Goal: Task Accomplishment & Management: Complete application form

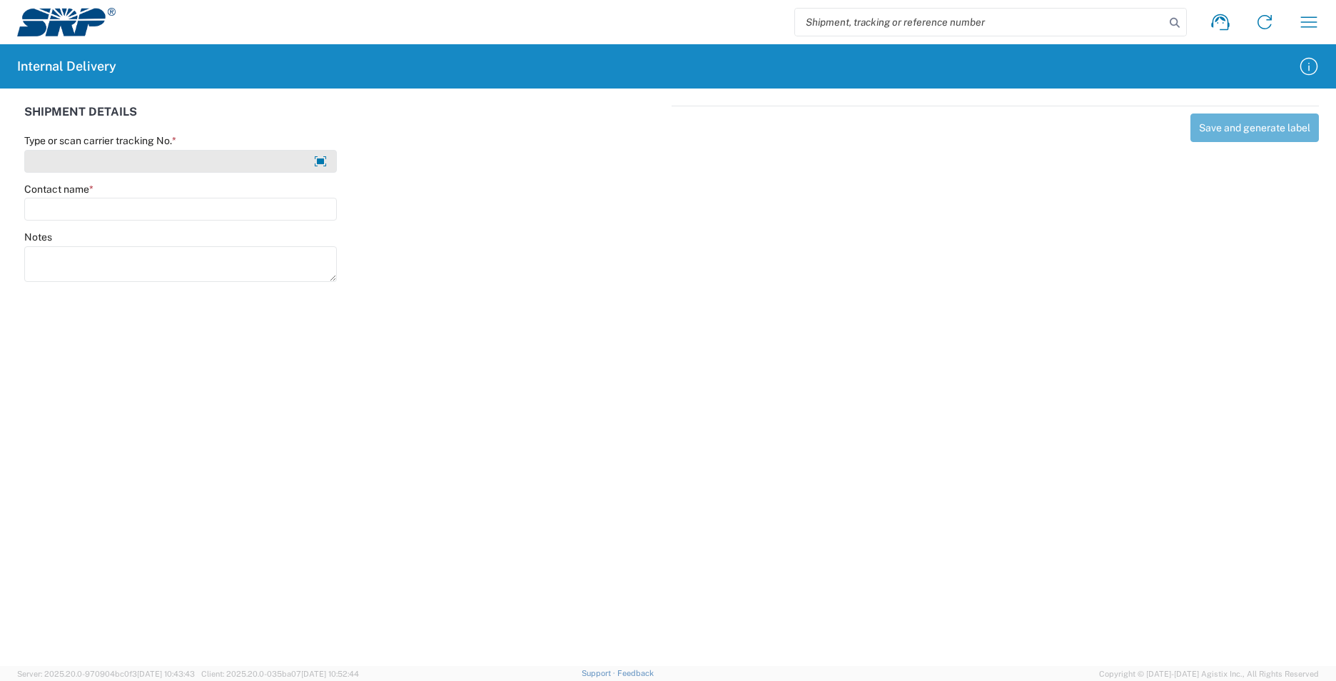
click at [50, 160] on input "Type or scan carrier tracking No. *" at bounding box center [180, 161] width 313 height 23
click at [66, 161] on input "Type or scan carrier tracking No. *" at bounding box center [180, 161] width 313 height 23
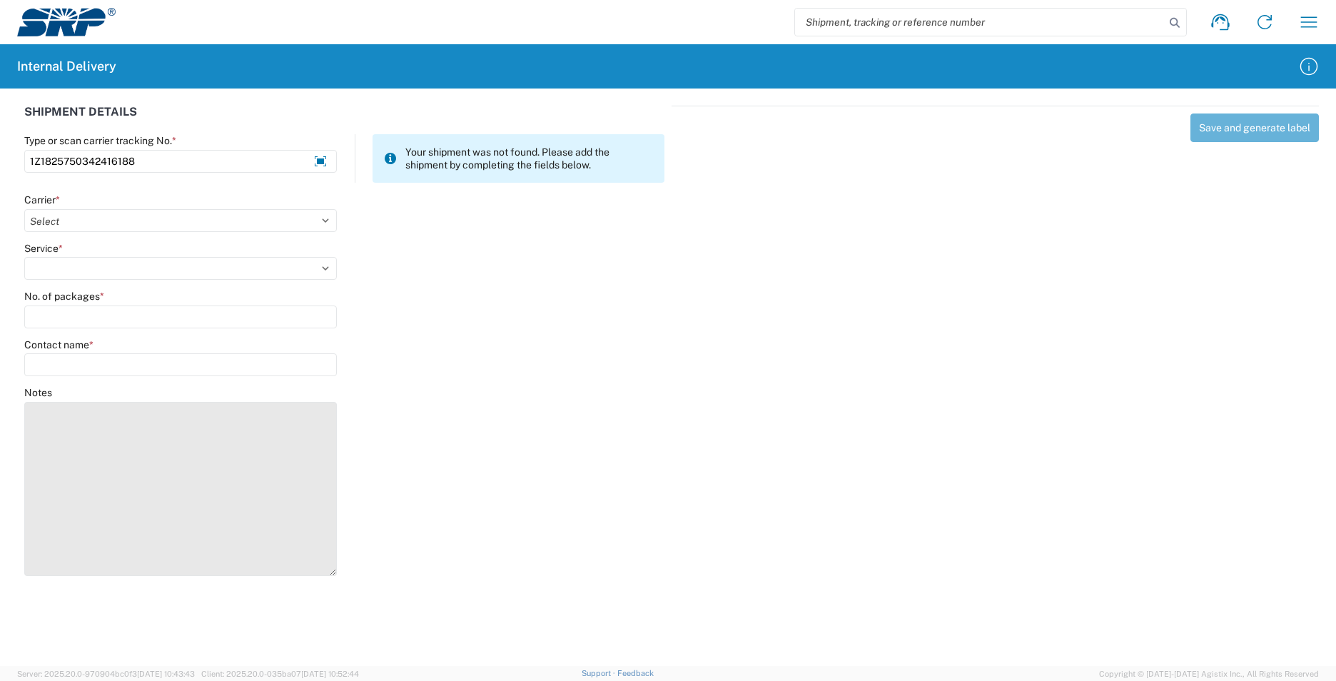
drag, startPoint x: 330, startPoint y: 434, endPoint x: 315, endPoint y: 574, distance: 141.4
click at [315, 574] on textarea "Notes" at bounding box center [180, 489] width 313 height 174
type input "1Z1825750342416188"
click at [148, 440] on textarea "Notes" at bounding box center [180, 490] width 313 height 176
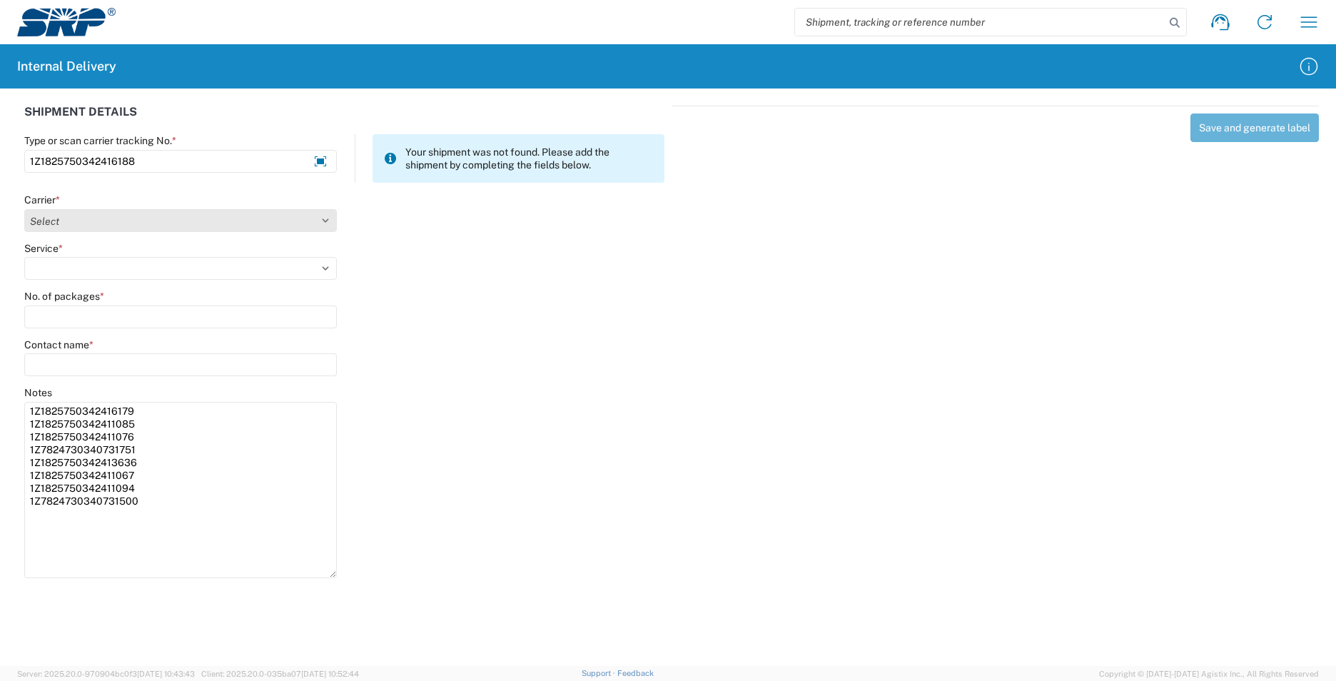
type textarea "1Z1825750342416179 1Z1825750342411085 1Z1825750342411076 1Z7824730340731751 1Z1…"
click at [74, 216] on select "Select AcctPay Amazon Logistics ATI Trucking BC Dimerco Logistics Empire Southw…" at bounding box center [180, 220] width 313 height 23
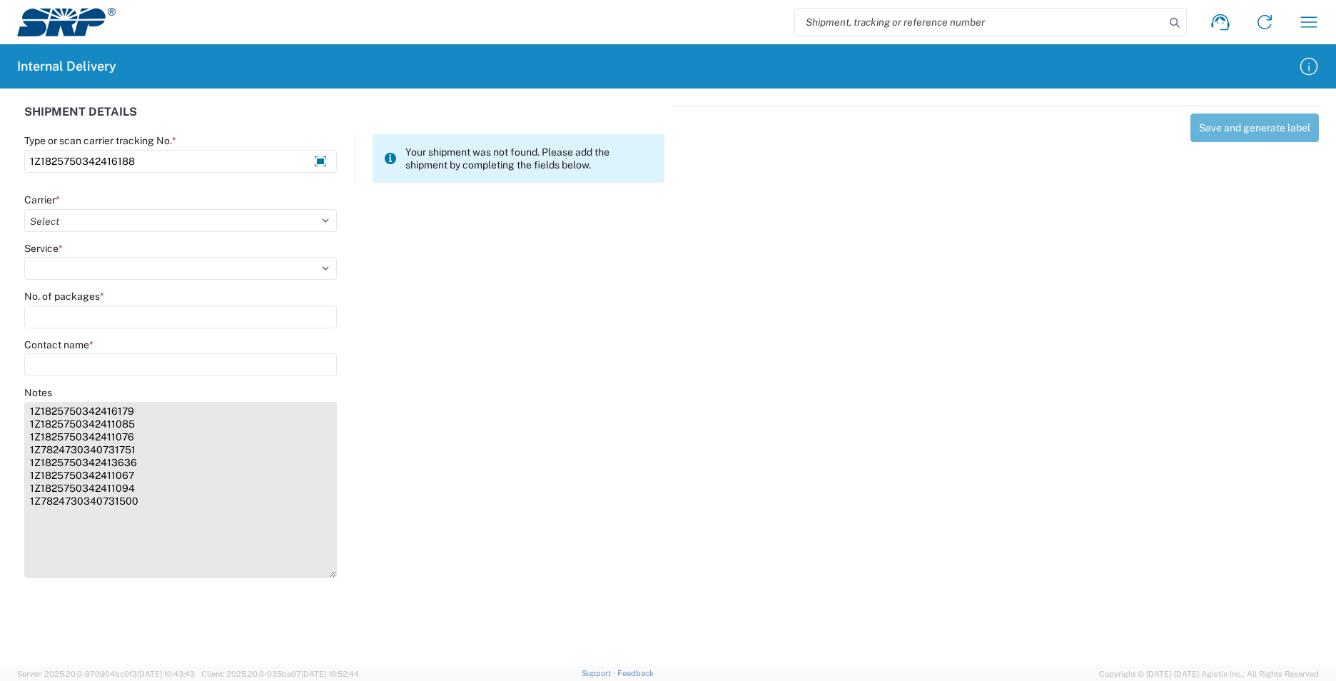
select select "12"
click at [24, 209] on select "Select AcctPay Amazon Logistics ATI Trucking BC Dimerco Logistics Empire Southw…" at bounding box center [180, 220] width 313 height 23
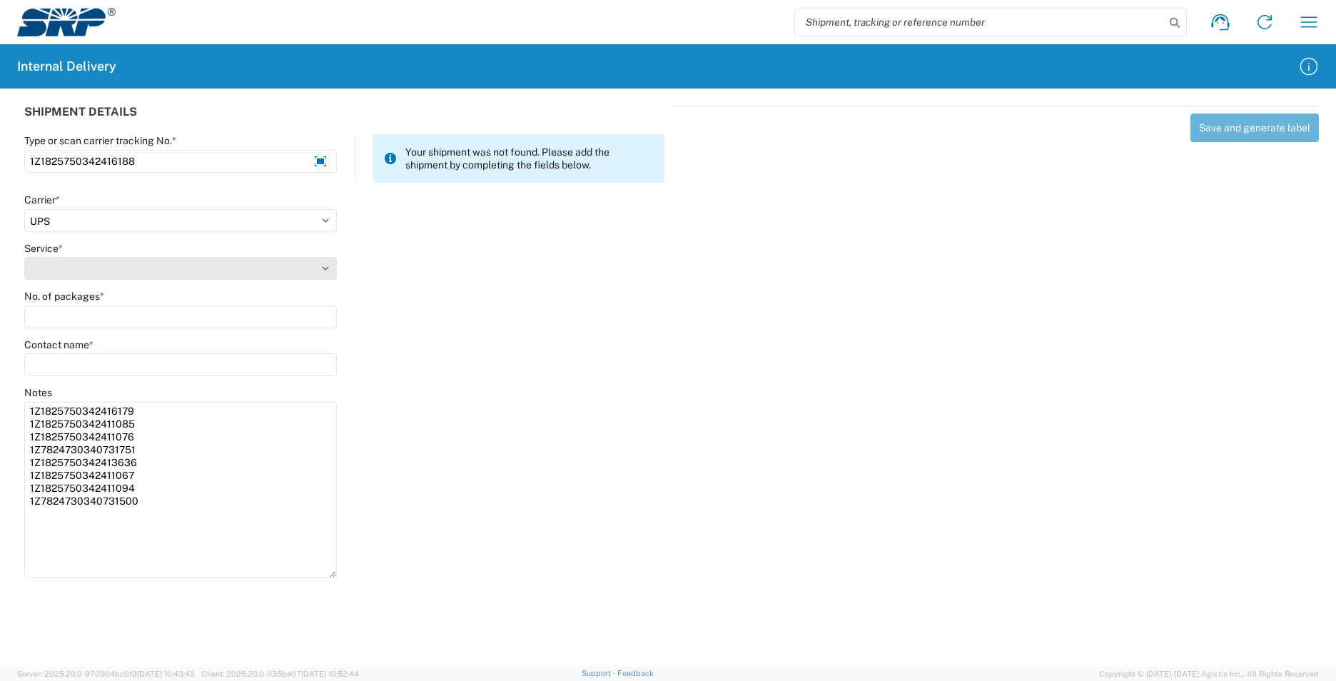
click at [61, 273] on select "Service *" at bounding box center [180, 268] width 313 height 23
select select "43"
click at [57, 275] on select "Select 2nd Day Air 2nd Day Air A.M. 3 Day Select Basic BOUND PRINTED MATTER, UP…" at bounding box center [180, 268] width 313 height 23
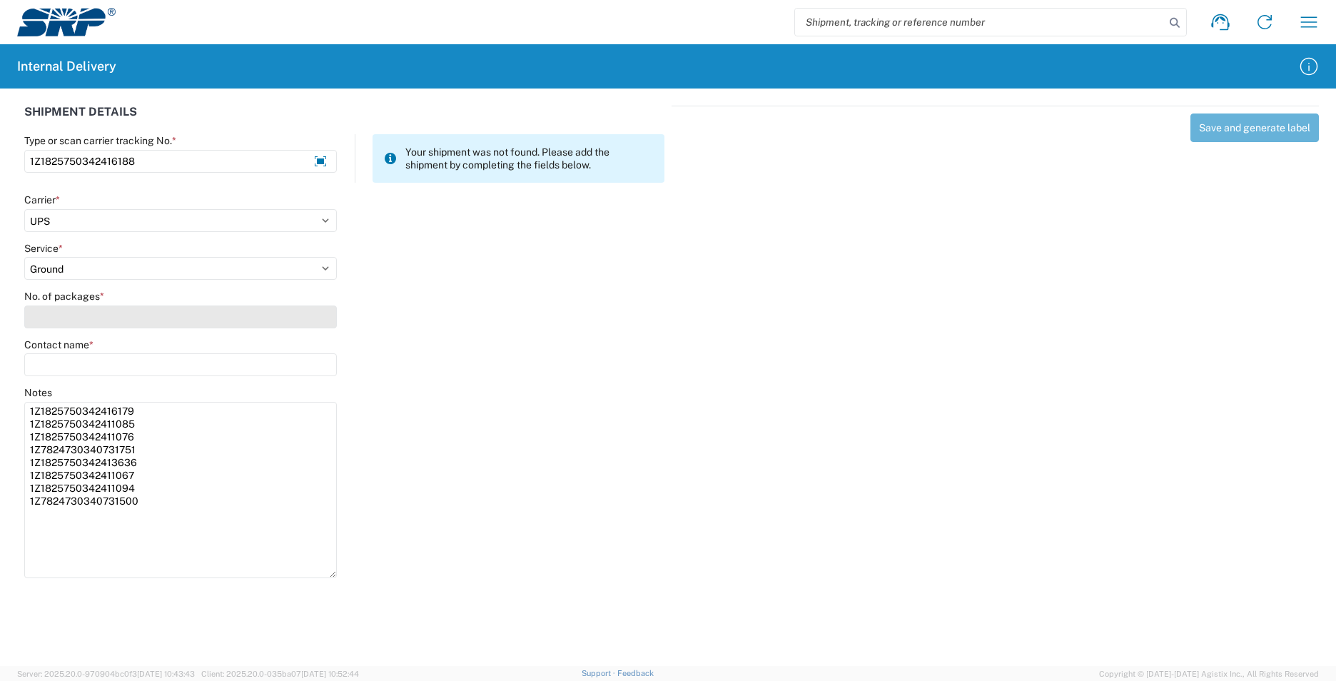
click at [54, 314] on input "No. of packages *" at bounding box center [180, 316] width 313 height 23
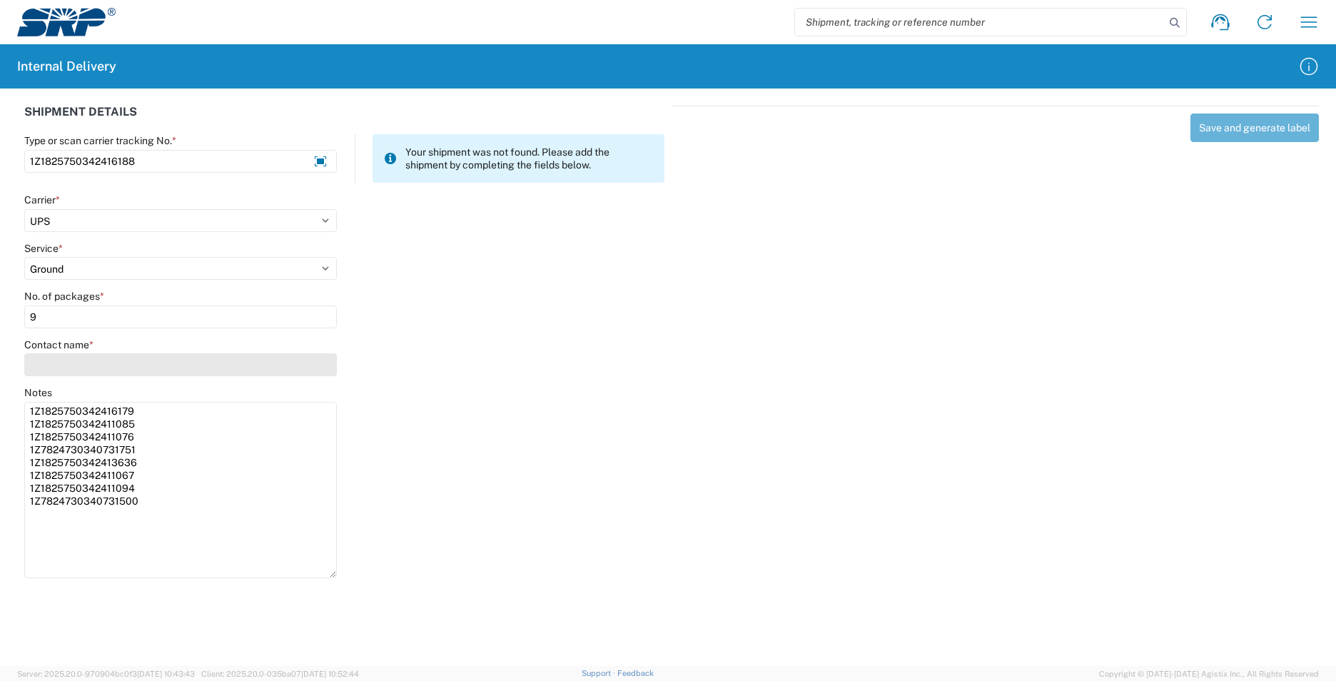
type input "9"
click at [53, 363] on input "Contact name *" at bounding box center [180, 364] width 313 height 23
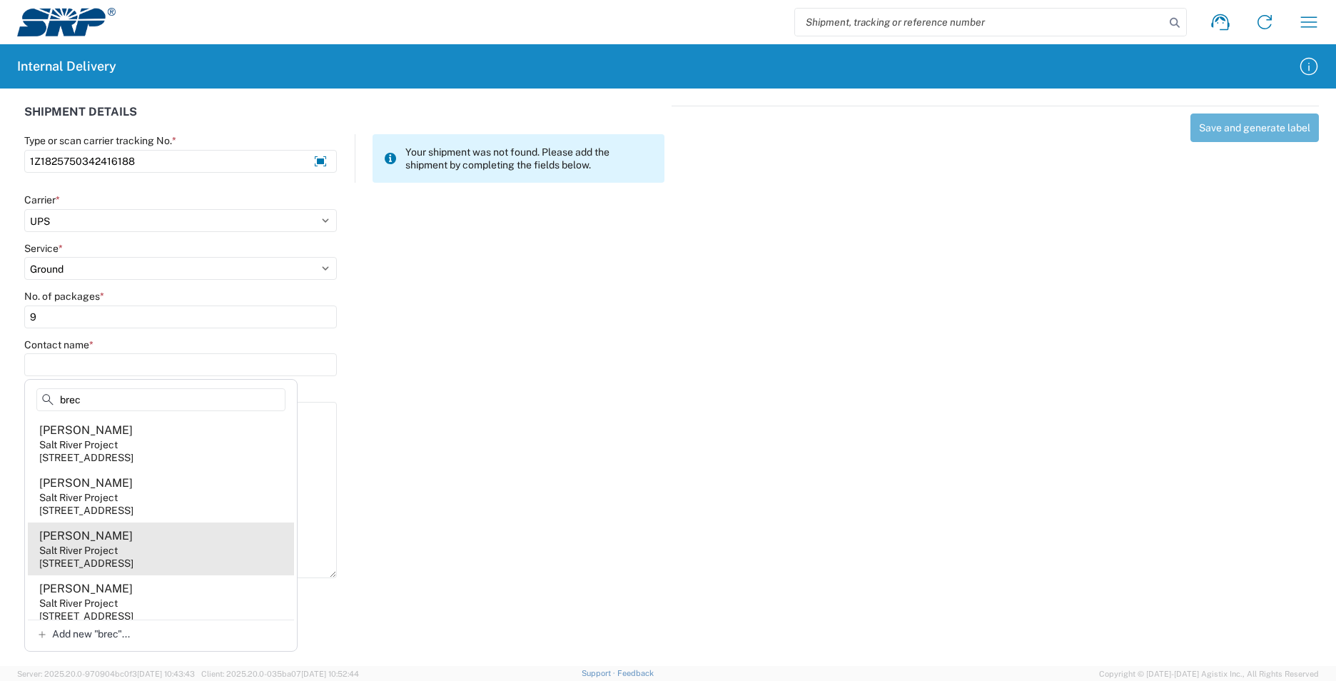
type input "brec"
click at [169, 545] on agx-address-suggestion-item "[PERSON_NAME] Salt River Project [STREET_ADDRESS]" at bounding box center [161, 548] width 266 height 53
type input "[PERSON_NAME]"
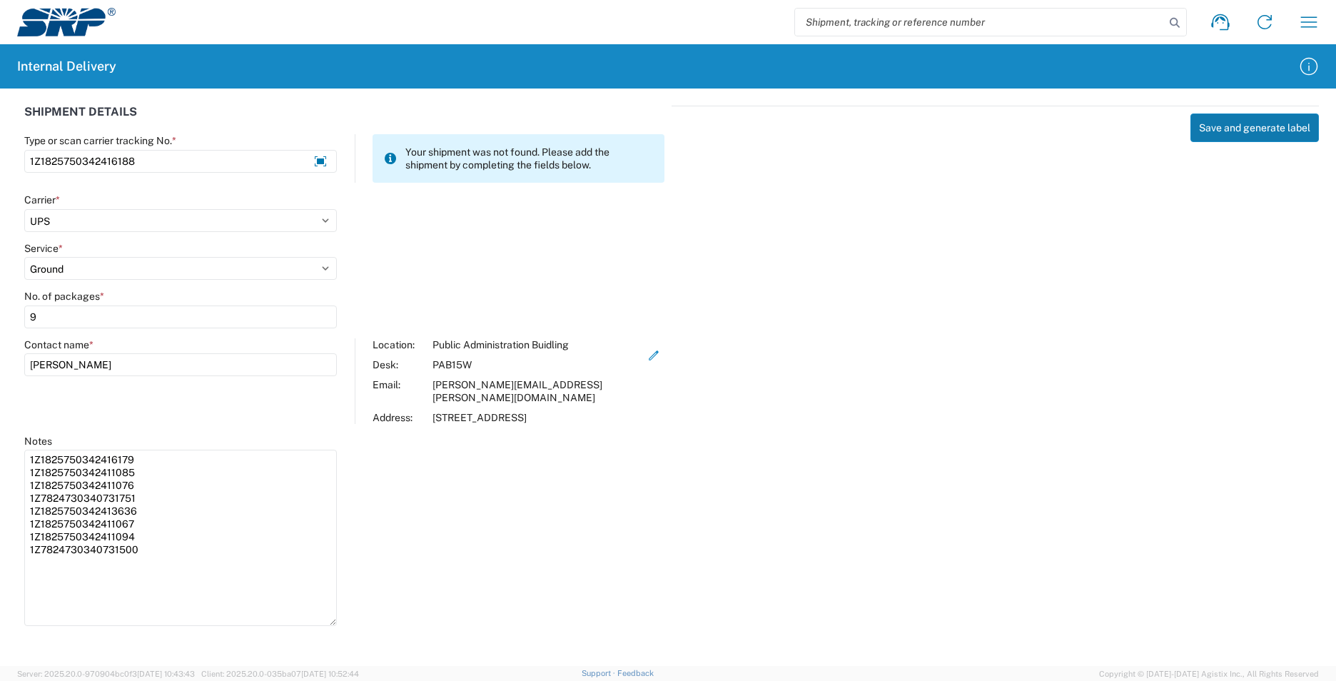
click at [1258, 134] on button "Save and generate label" at bounding box center [1254, 127] width 128 height 29
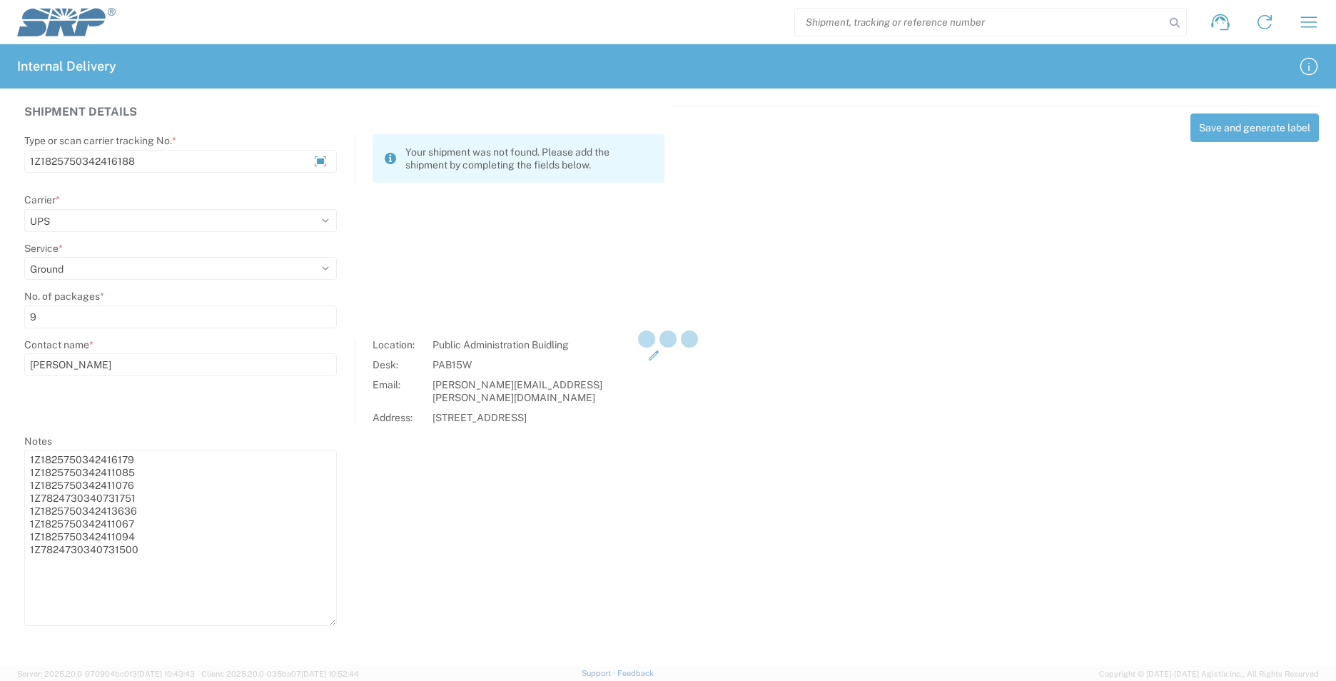
select select
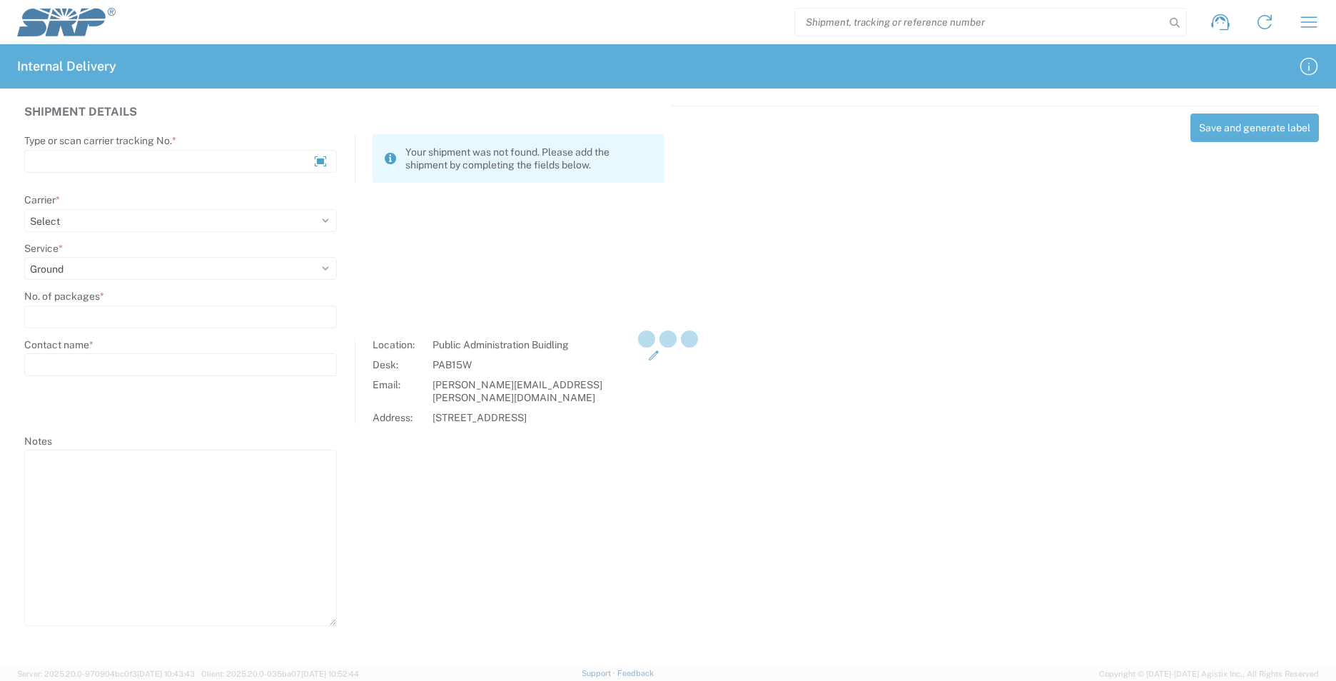
select select
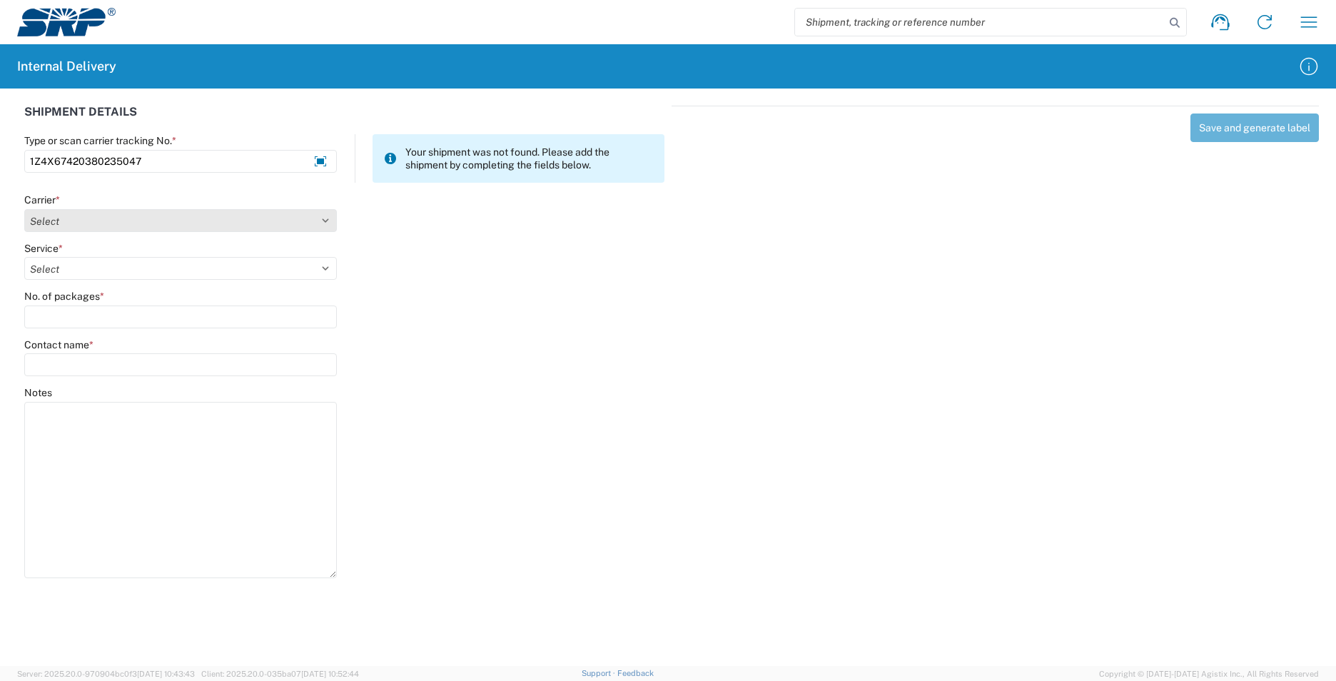
type input "1Z4X67420380235047"
click at [80, 221] on select "Select AcctPay Amazon Logistics ATI Trucking BC Dimerco Logistics Empire Southw…" at bounding box center [180, 220] width 313 height 23
select select "12"
click at [24, 209] on select "Select AcctPay Amazon Logistics ATI Trucking BC Dimerco Logistics Empire Southw…" at bounding box center [180, 220] width 313 height 23
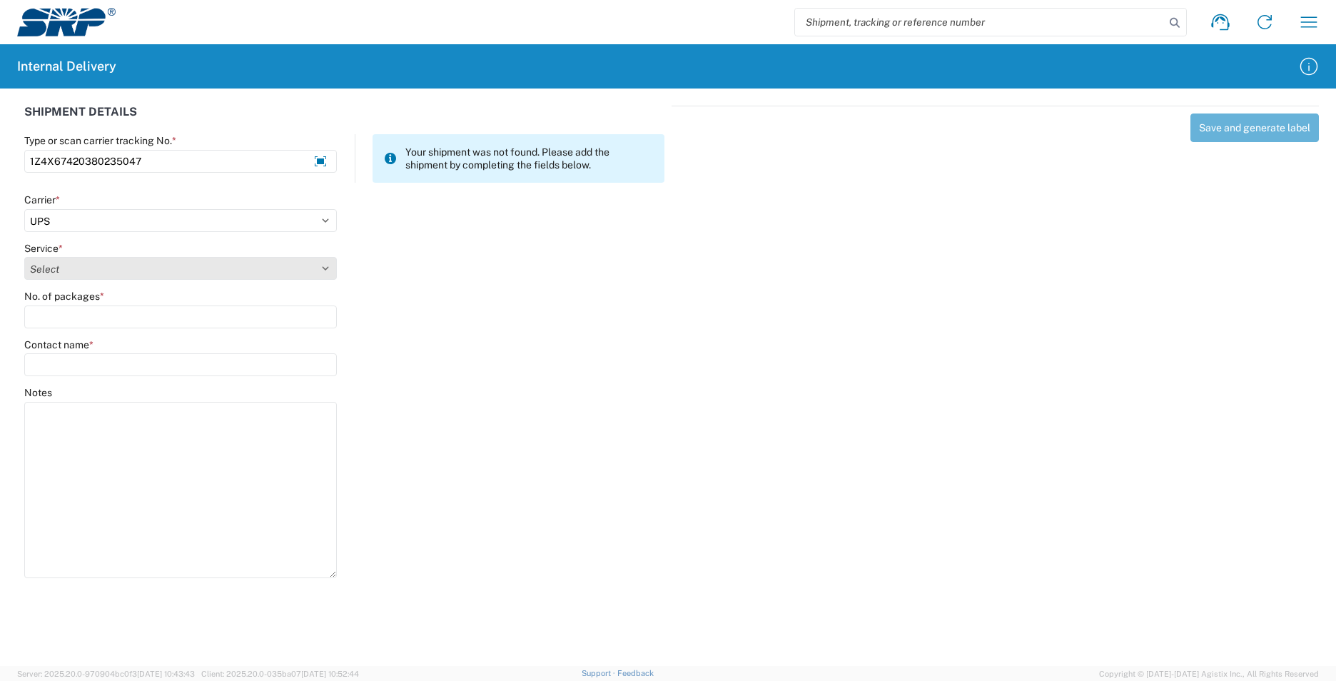
click at [49, 264] on select "Select 2nd Day Air 2nd Day Air A.M. 3 Day Select Basic BOUND PRINTED MATTER, UP…" at bounding box center [180, 268] width 313 height 23
select select "43"
click at [85, 273] on select "Select 2nd Day Air 2nd Day Air A.M. 3 Day Select Basic BOUND PRINTED MATTER, UP…" at bounding box center [180, 268] width 313 height 23
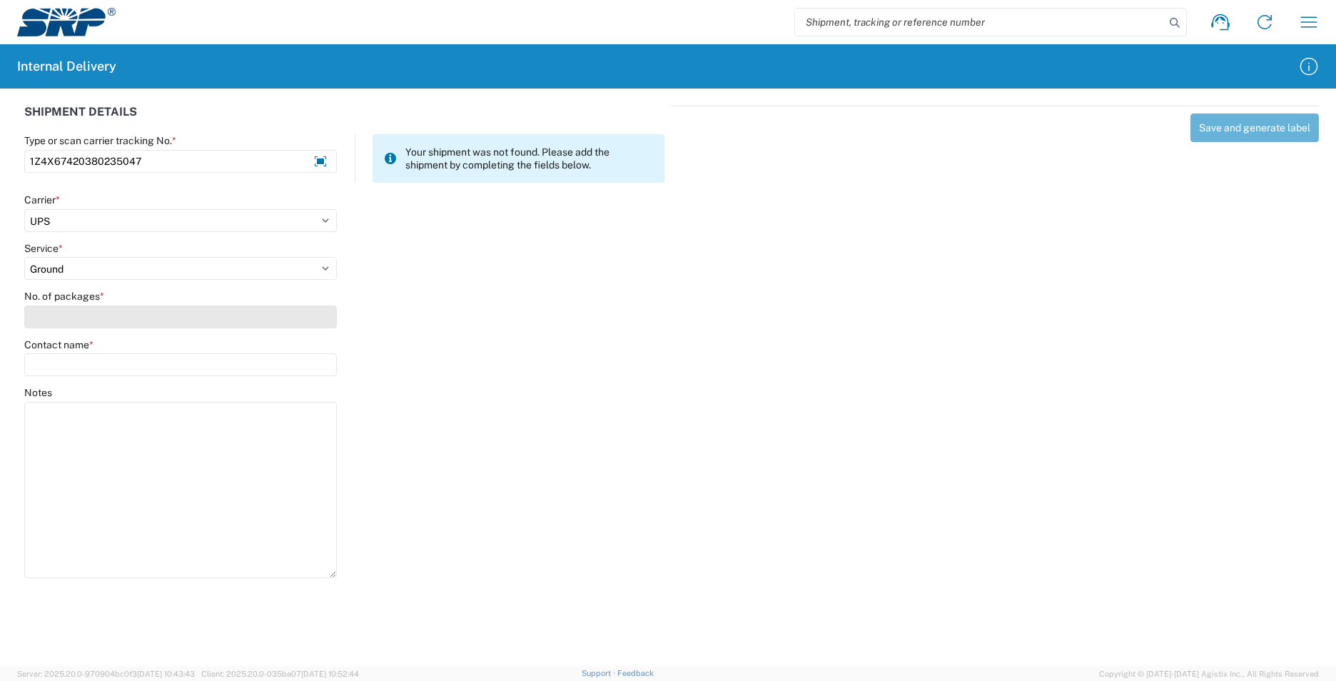
click at [76, 314] on input "No. of packages *" at bounding box center [180, 316] width 313 height 23
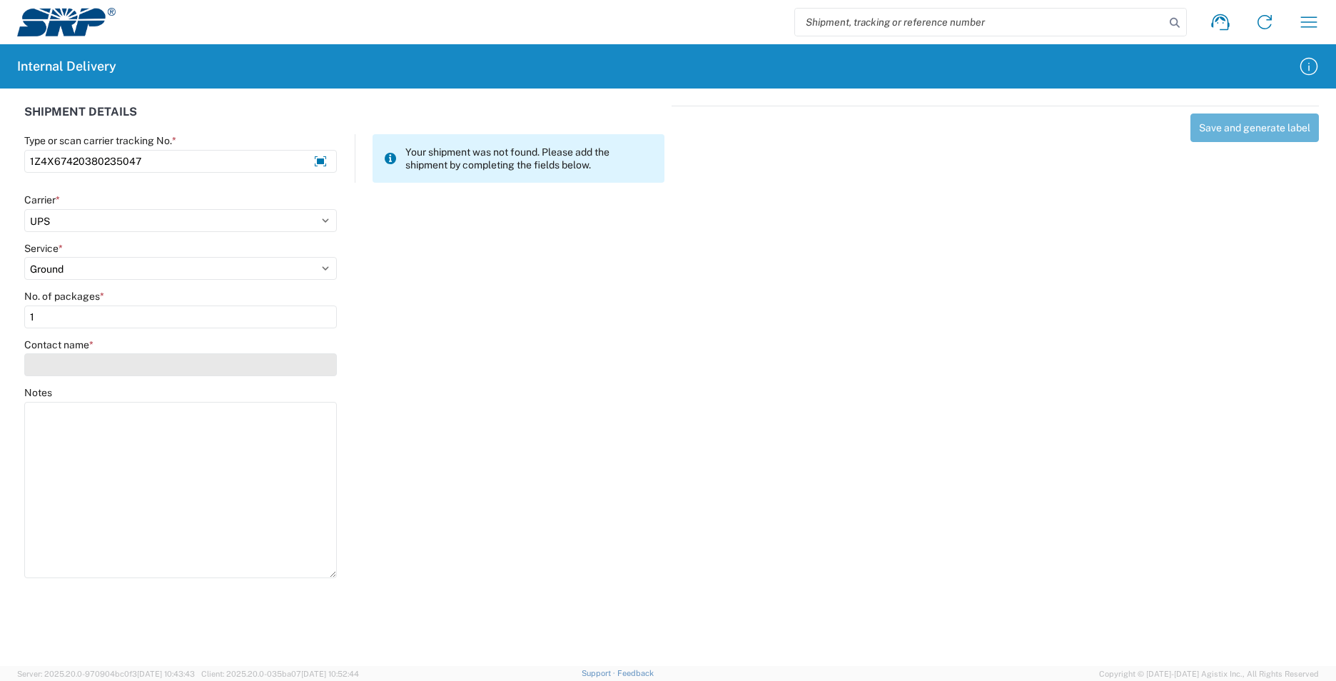
type input "1"
click at [86, 369] on input "Contact name *" at bounding box center [180, 364] width 313 height 23
type input "b"
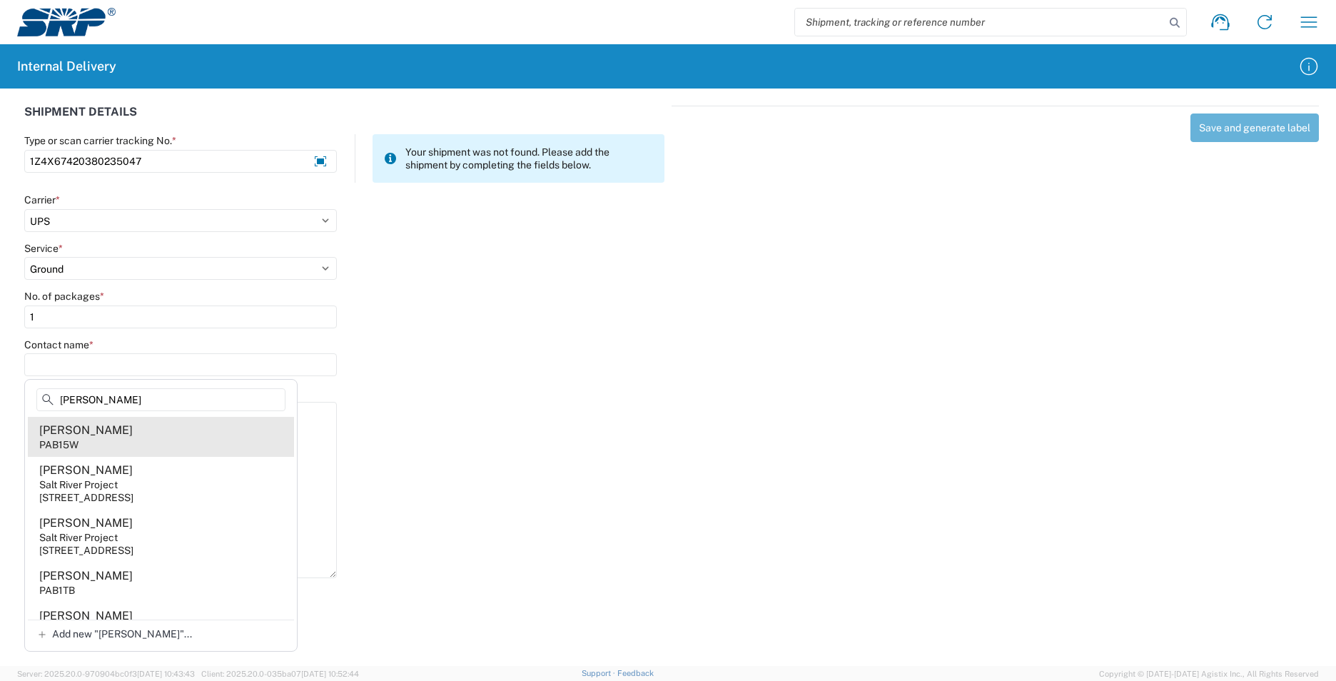
type input "[PERSON_NAME]"
click at [133, 432] on div "[PERSON_NAME]" at bounding box center [85, 430] width 93 height 16
type input "[PERSON_NAME]"
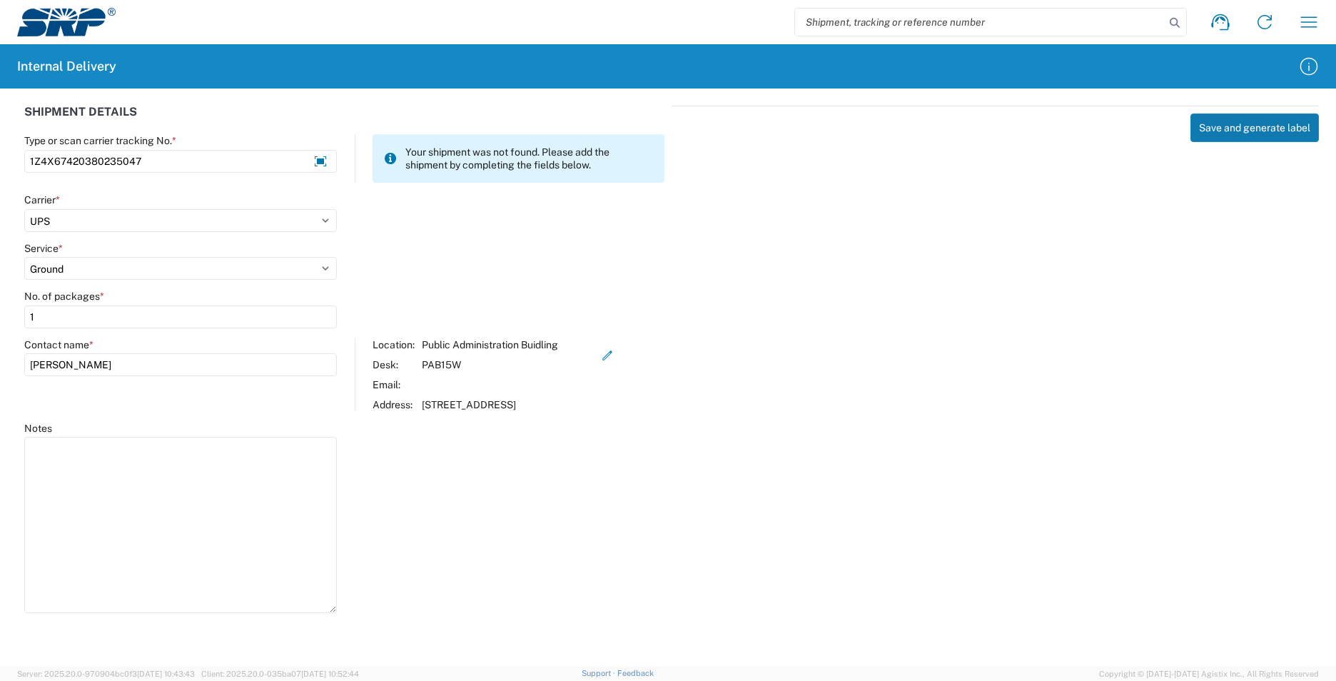
click at [1256, 118] on button "Save and generate label" at bounding box center [1254, 127] width 128 height 29
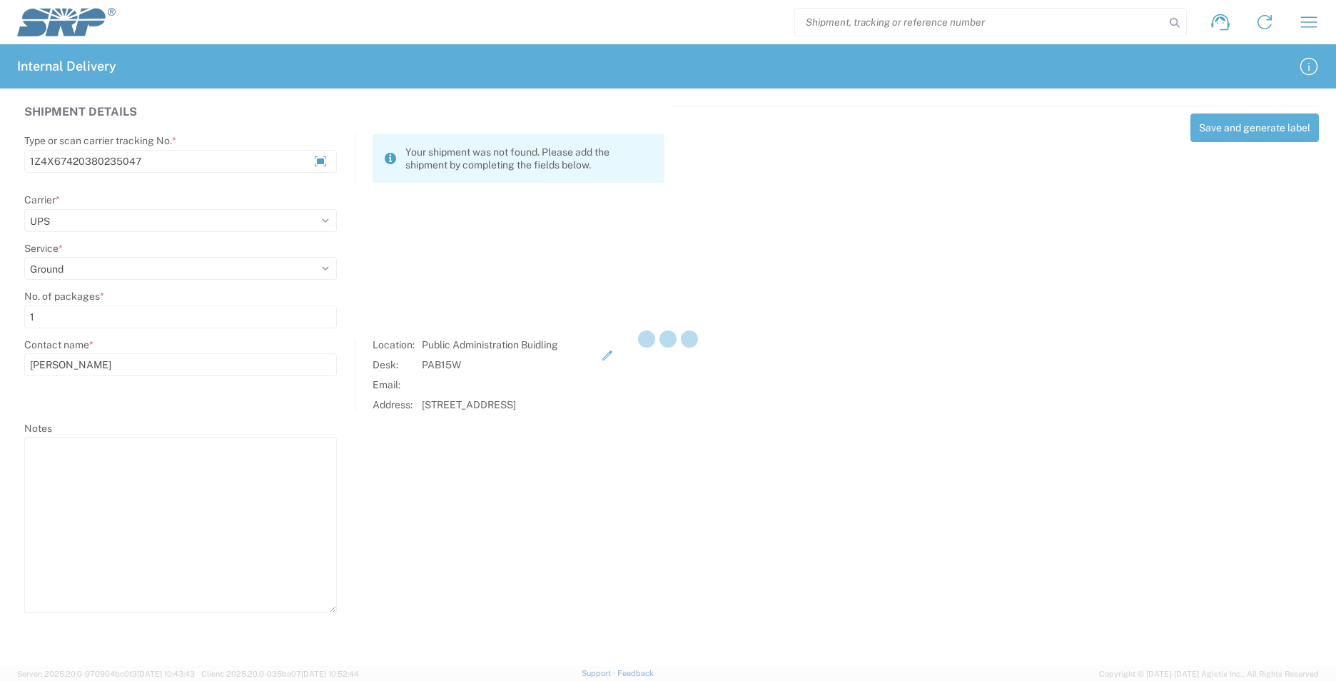
select select
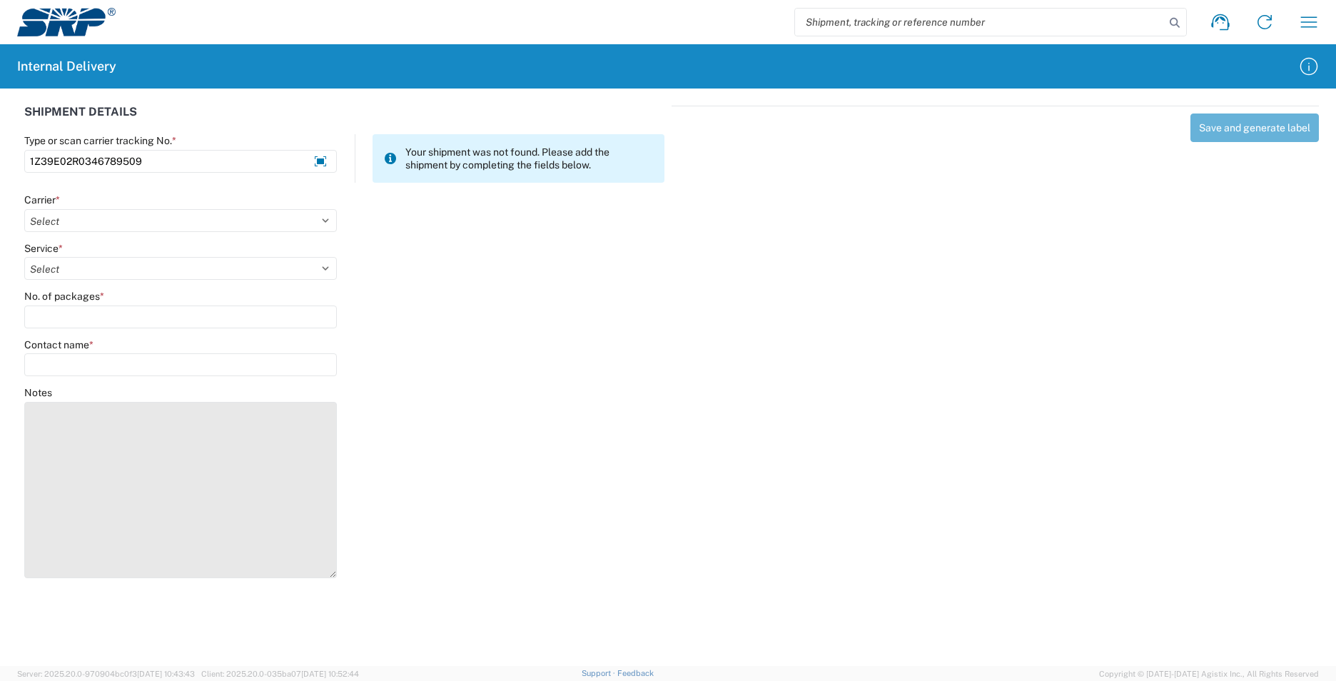
type input "1Z39E02R0346789509"
click at [67, 422] on textarea "Notes" at bounding box center [180, 490] width 313 height 176
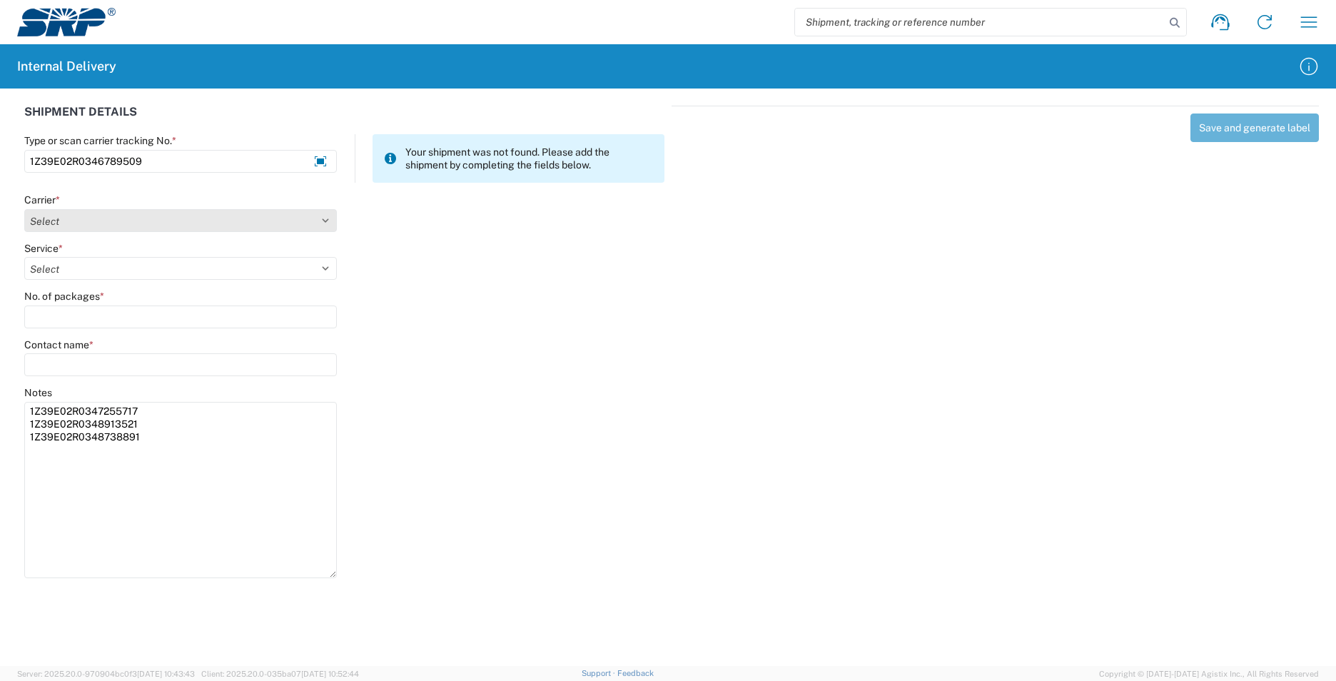
type textarea "1Z39E02R0347255717 1Z39E02R0348913521 1Z39E02R0348738891"
click at [83, 221] on select "Select AcctPay Amazon Logistics ATI Trucking BC Dimerco Logistics Empire Southw…" at bounding box center [180, 220] width 313 height 23
select select "12"
click at [24, 209] on select "Select AcctPay Amazon Logistics ATI Trucking BC Dimerco Logistics Empire Southw…" at bounding box center [180, 220] width 313 height 23
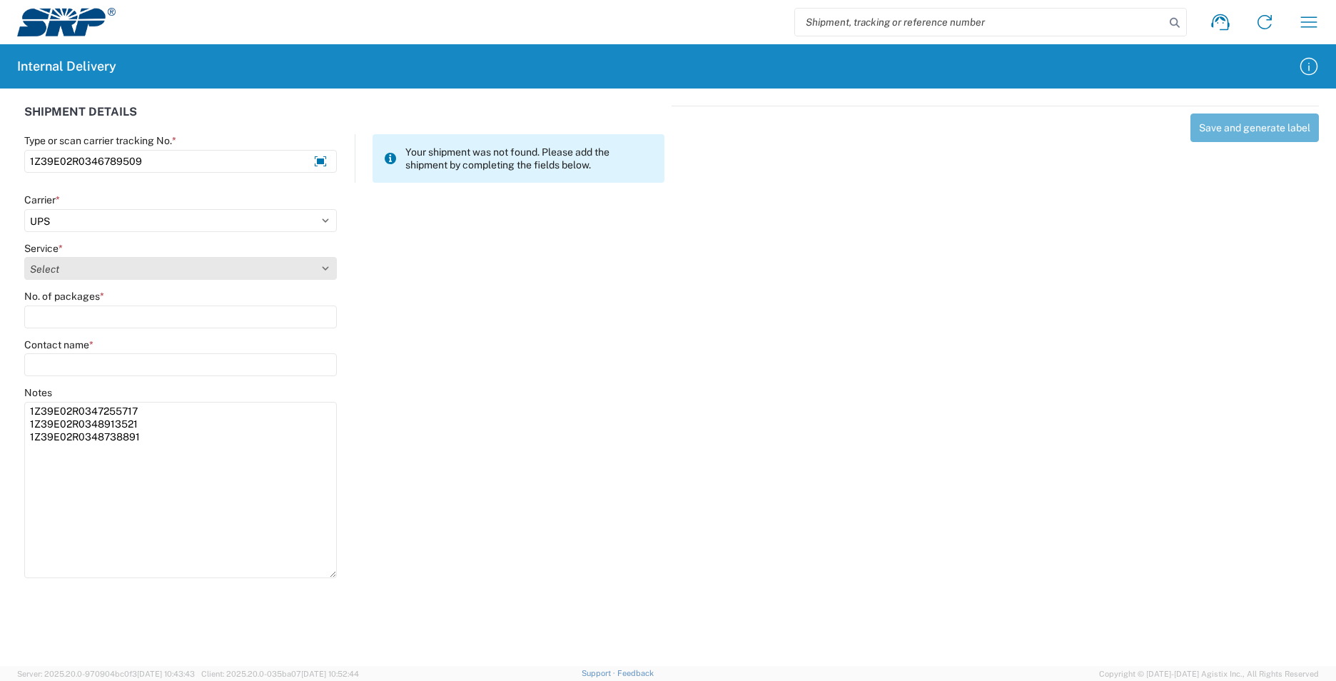
click at [56, 270] on select "Select 2nd Day Air 2nd Day Air A.M. 3 Day Select Basic BOUND PRINTED MATTER, UP…" at bounding box center [180, 268] width 313 height 23
select select "43"
click at [65, 265] on select "Select 2nd Day Air 2nd Day Air A.M. 3 Day Select Basic BOUND PRINTED MATTER, UP…" at bounding box center [180, 268] width 313 height 23
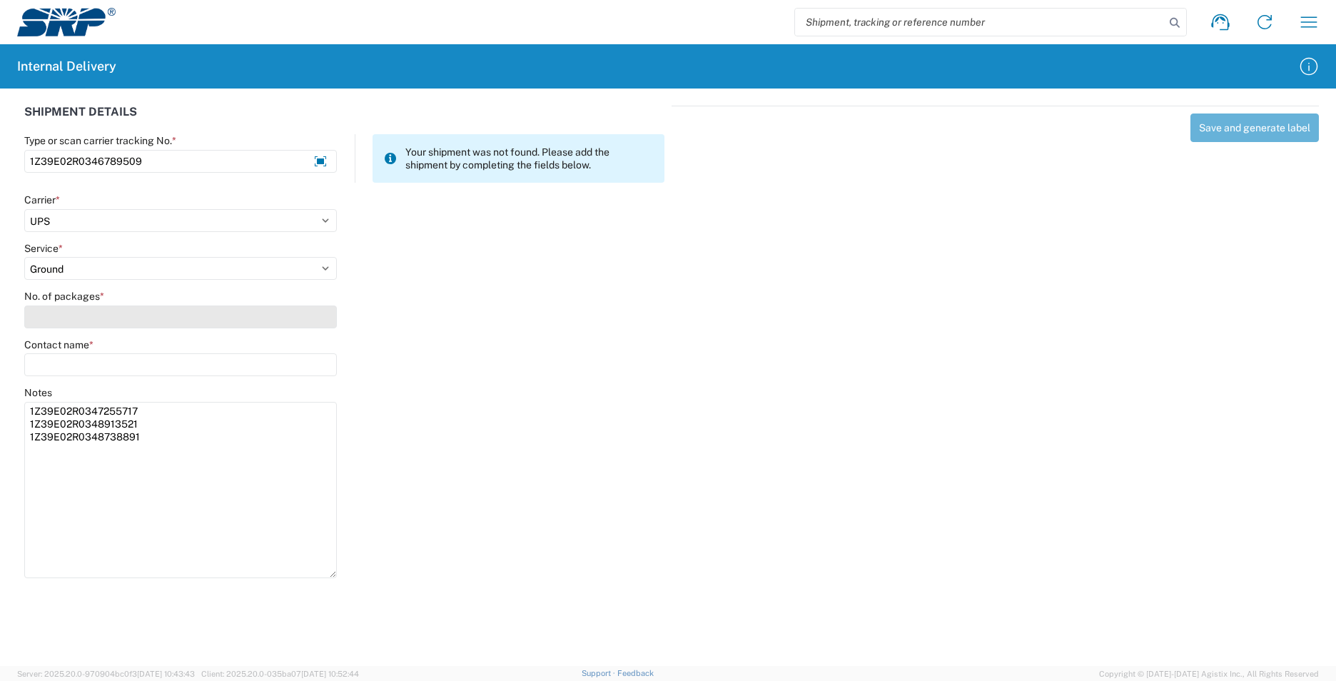
click at [63, 320] on input "No. of packages *" at bounding box center [180, 316] width 313 height 23
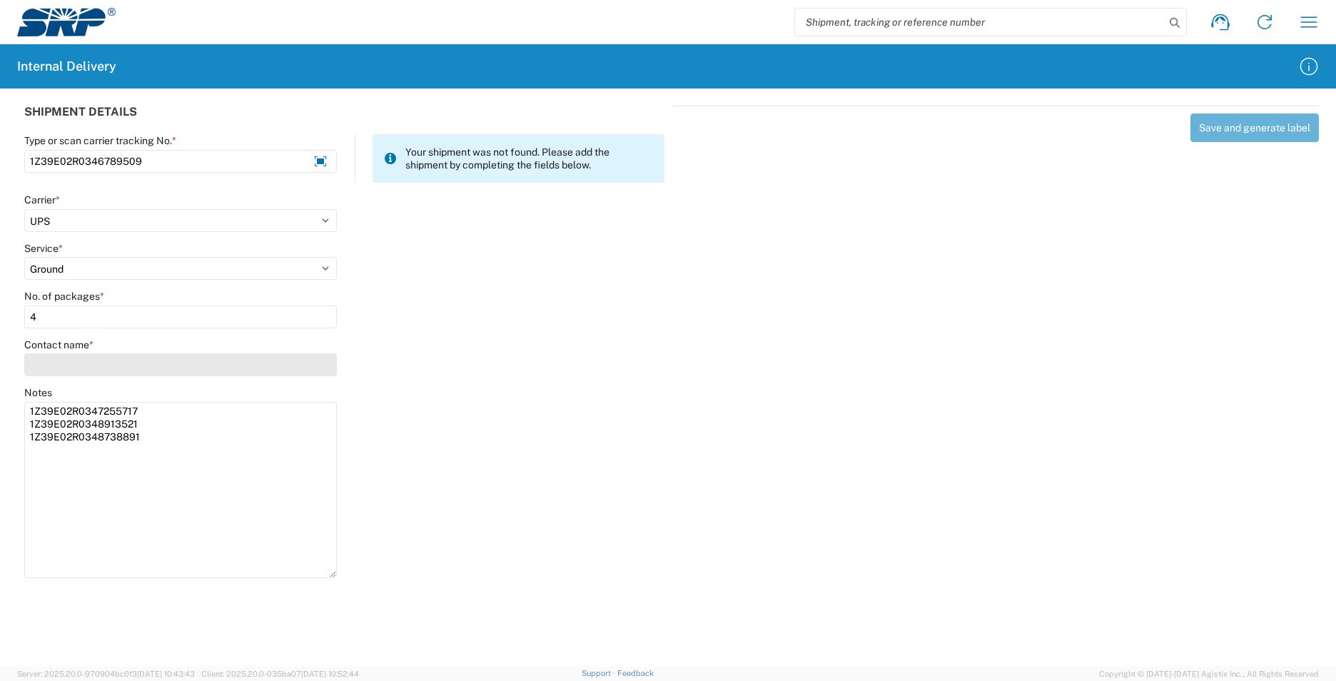
type input "4"
click at [69, 365] on input "Contact name *" at bounding box center [180, 364] width 313 height 23
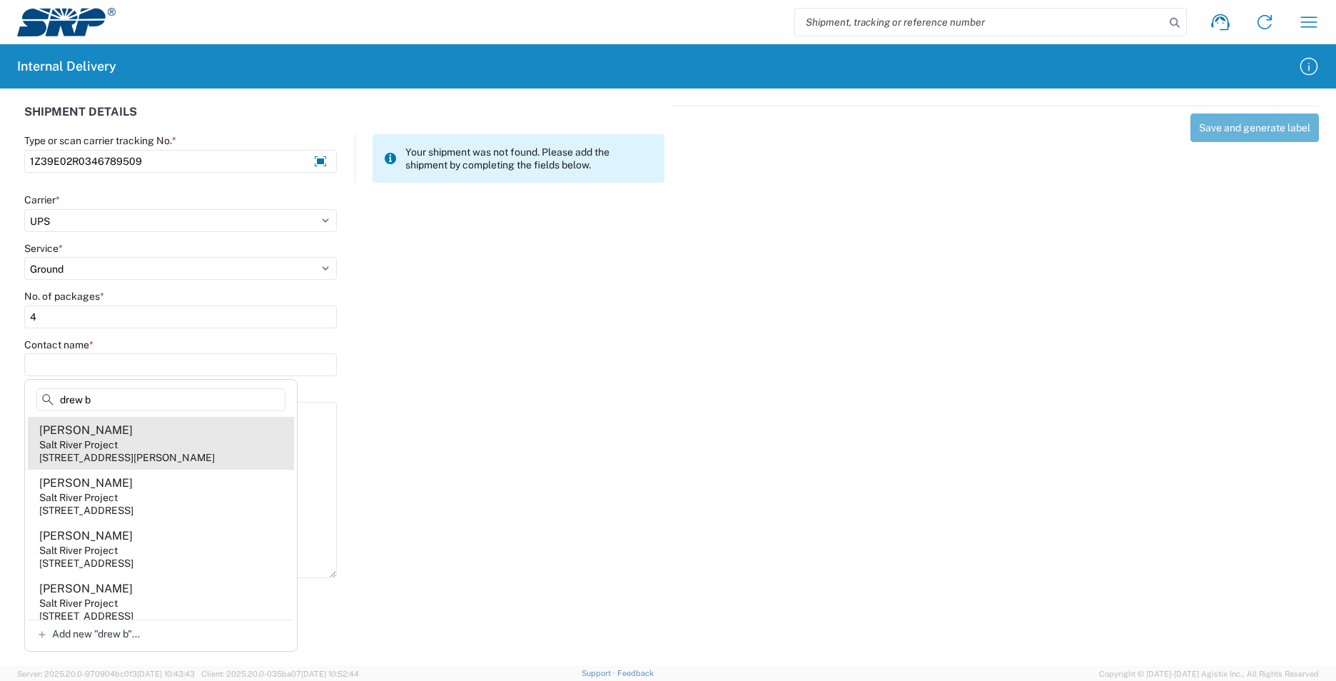
type input "drew b"
click at [127, 448] on agx-address-suggestion-item "[PERSON_NAME] Salt River Project [STREET_ADDRESS][PERSON_NAME]" at bounding box center [161, 443] width 266 height 53
type input "[PERSON_NAME]"
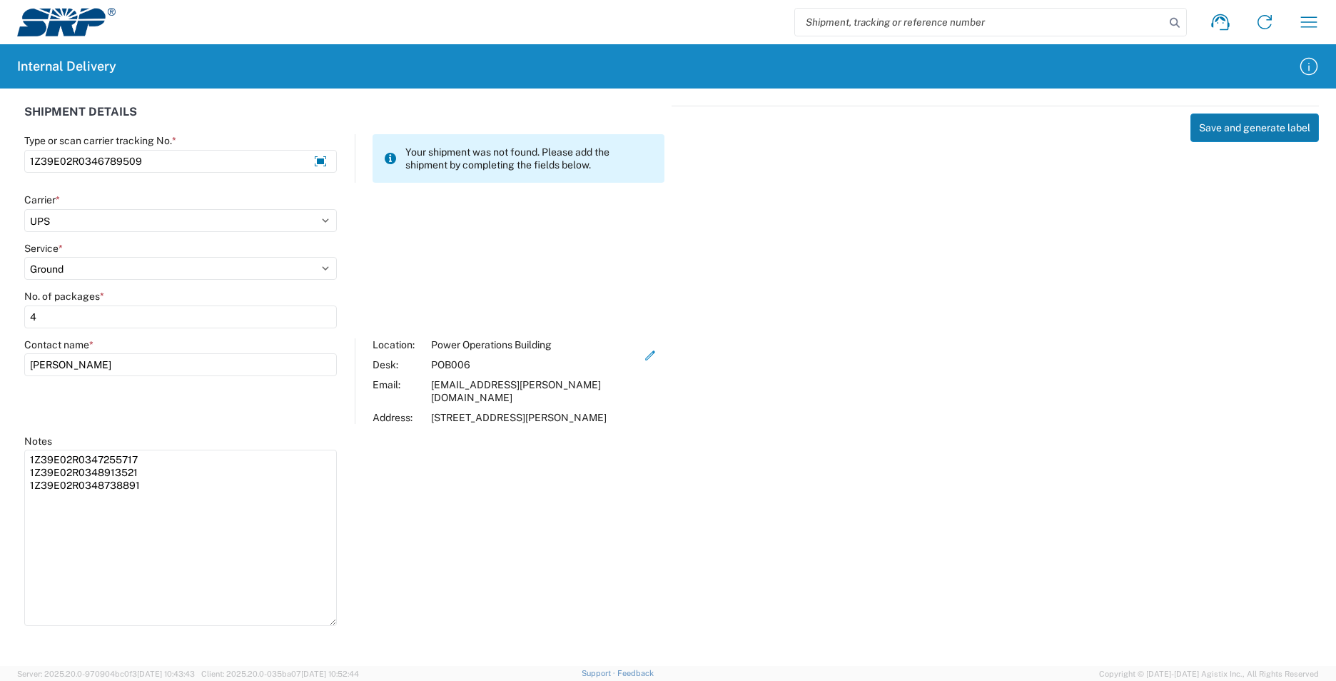
click at [1243, 122] on button "Save and generate label" at bounding box center [1254, 127] width 128 height 29
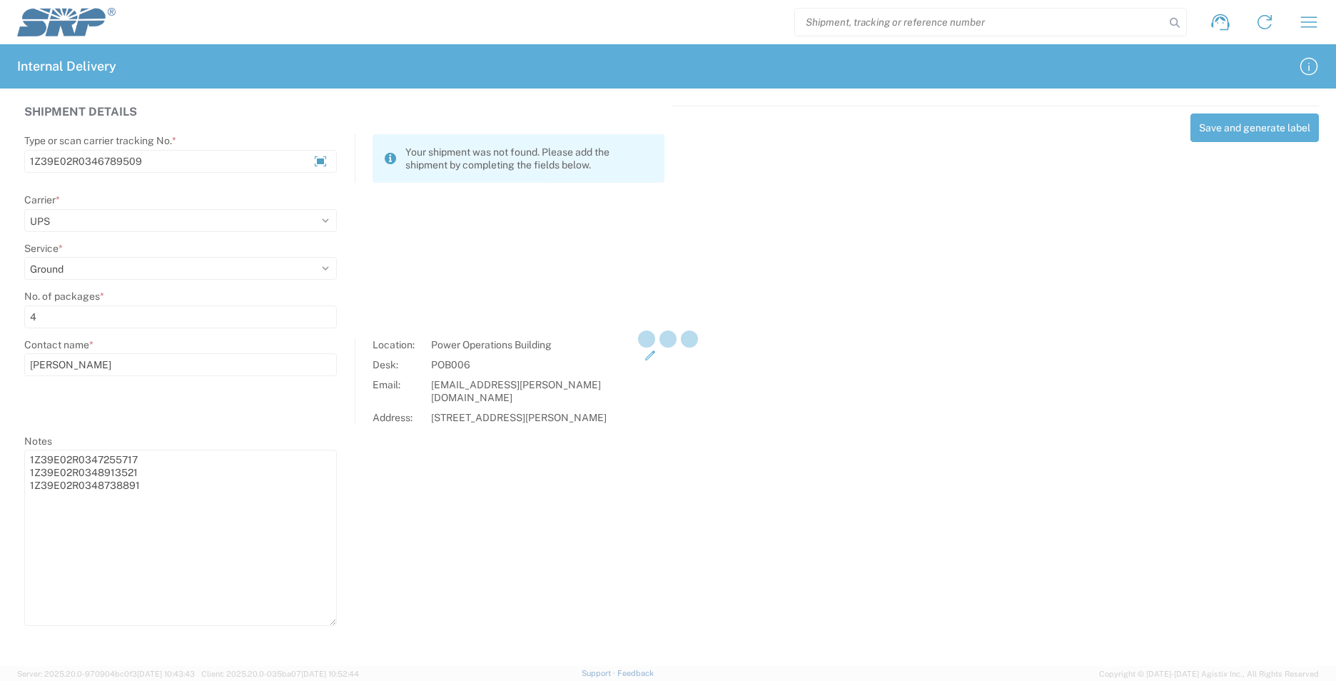
select select
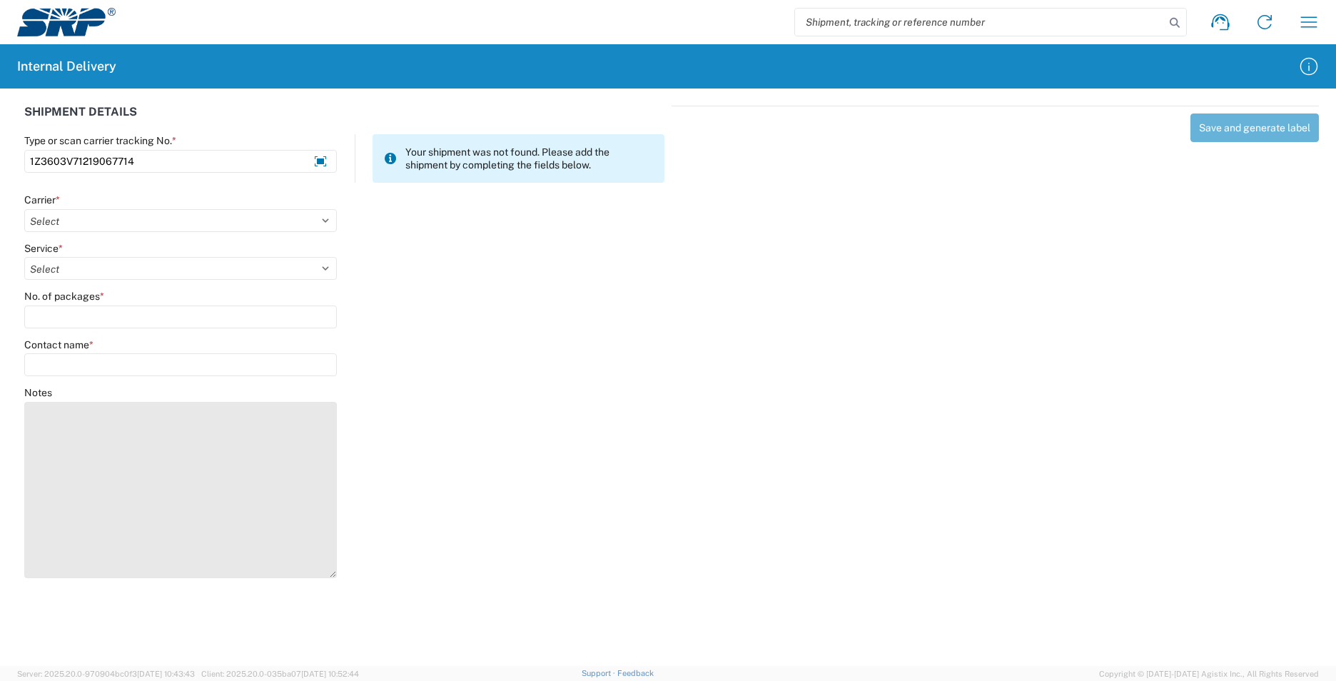
type input "1Z3603V71219067714"
click at [133, 425] on textarea "Notes" at bounding box center [180, 490] width 313 height 176
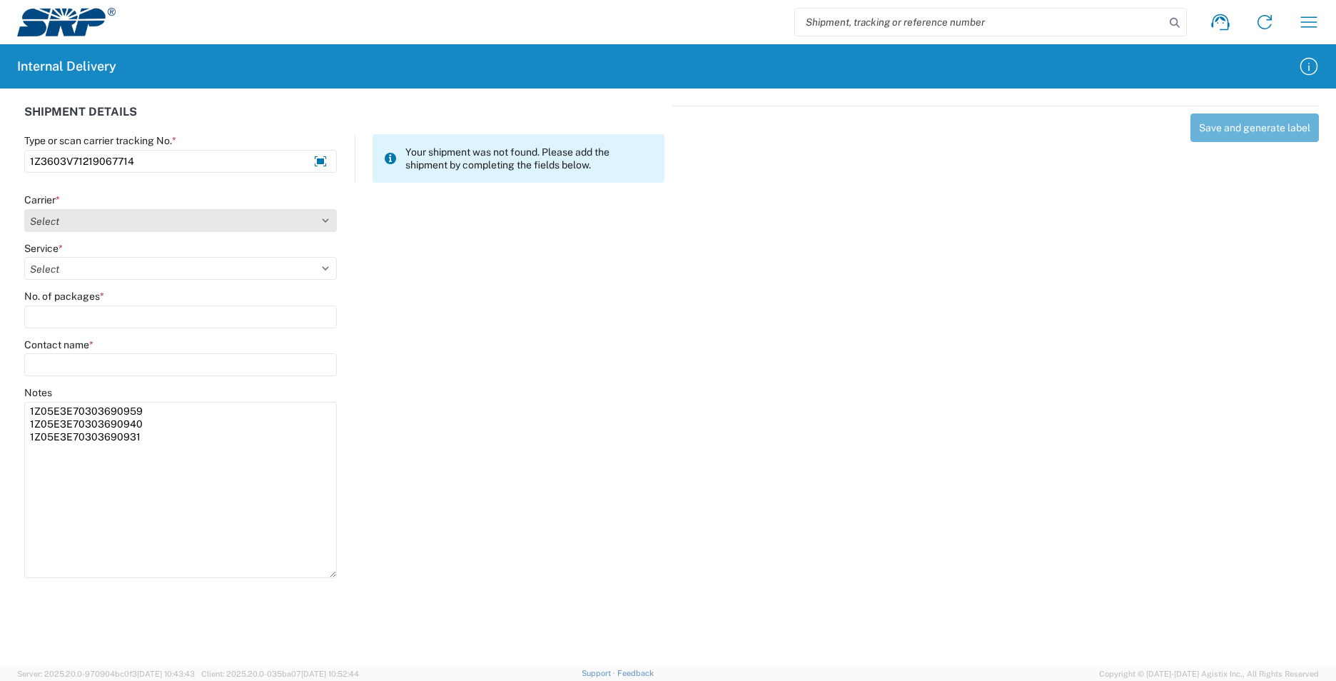
type textarea "1Z05E3E70303690959 1Z05E3E70303690940 1Z05E3E70303690931"
click at [130, 227] on select "Select AcctPay Amazon Logistics ATI Trucking BC Dimerco Logistics Empire Southw…" at bounding box center [180, 220] width 313 height 23
select select "12"
click at [24, 209] on select "Select AcctPay Amazon Logistics ATI Trucking BC Dimerco Logistics Empire Southw…" at bounding box center [180, 220] width 313 height 23
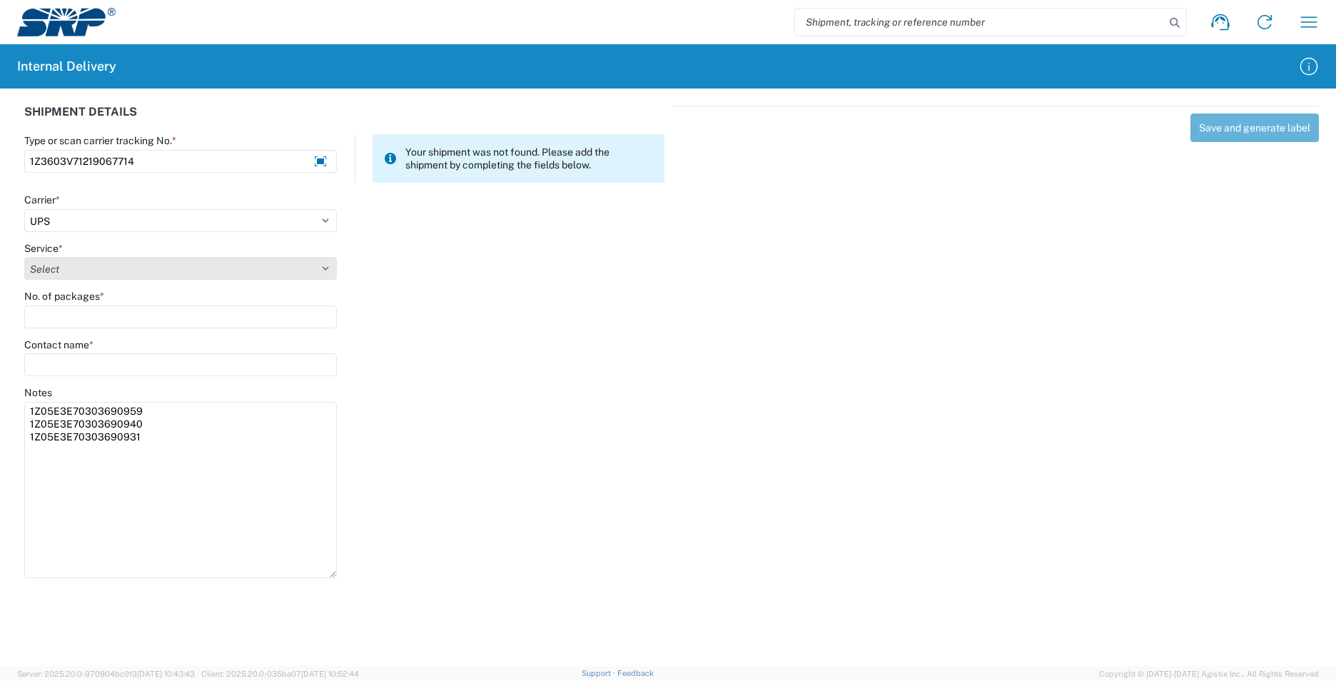
click at [80, 272] on select "Select 2nd Day Air 2nd Day Air A.M. 3 Day Select Basic BOUND PRINTED MATTER, UP…" at bounding box center [180, 268] width 313 height 23
select select "43"
click at [78, 272] on select "Select 2nd Day Air 2nd Day Air A.M. 3 Day Select Basic BOUND PRINTED MATTER, UP…" at bounding box center [180, 268] width 313 height 23
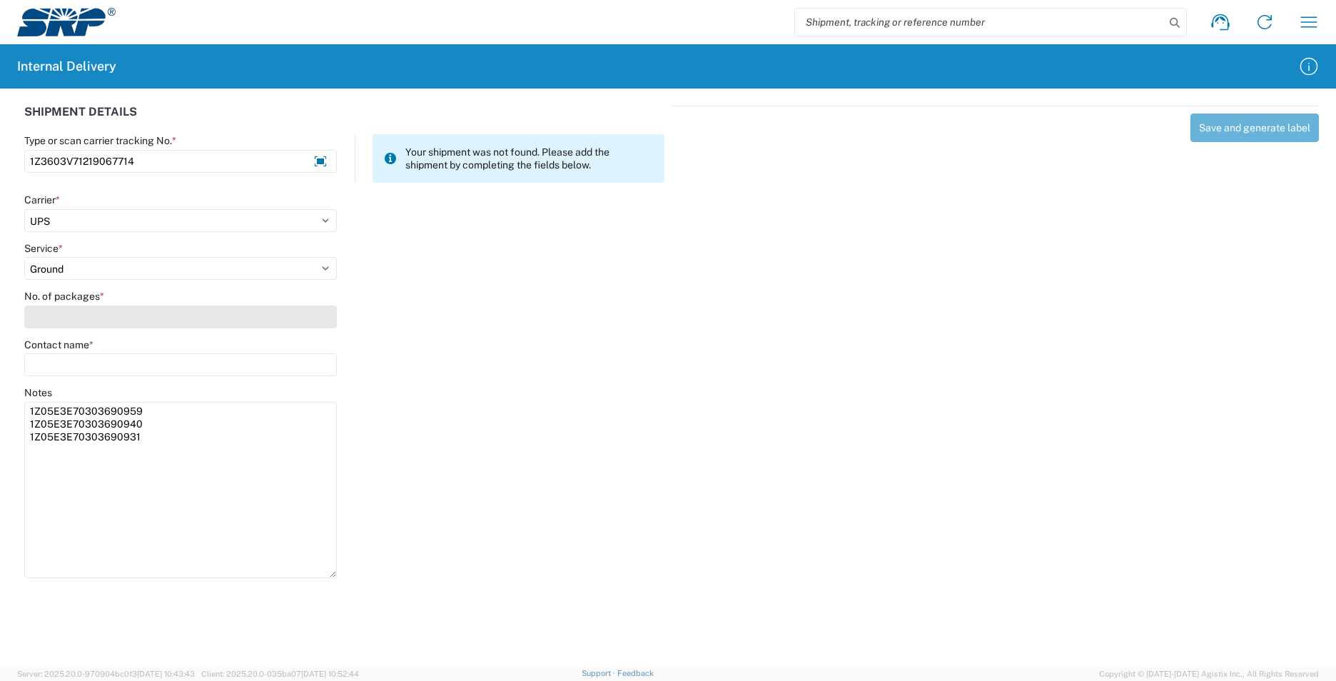
click at [72, 322] on input "No. of packages *" at bounding box center [180, 316] width 313 height 23
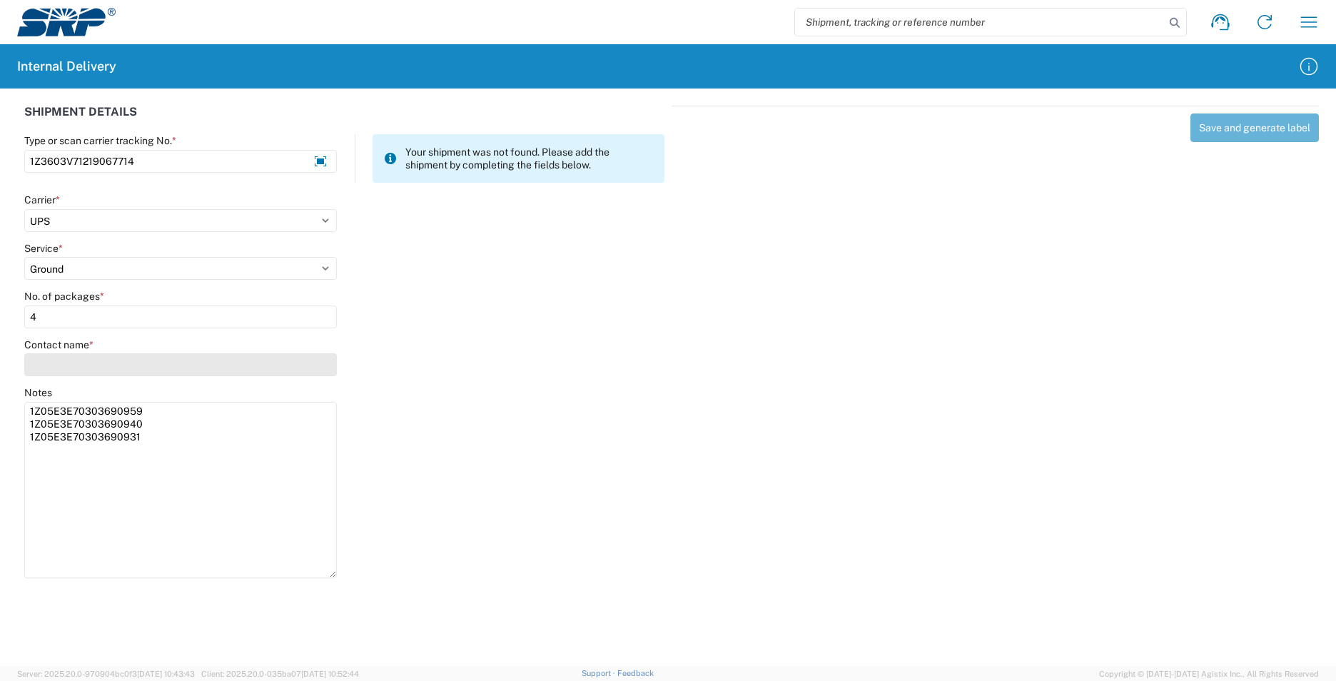
type input "4"
click at [73, 366] on input "Contact name *" at bounding box center [180, 364] width 313 height 23
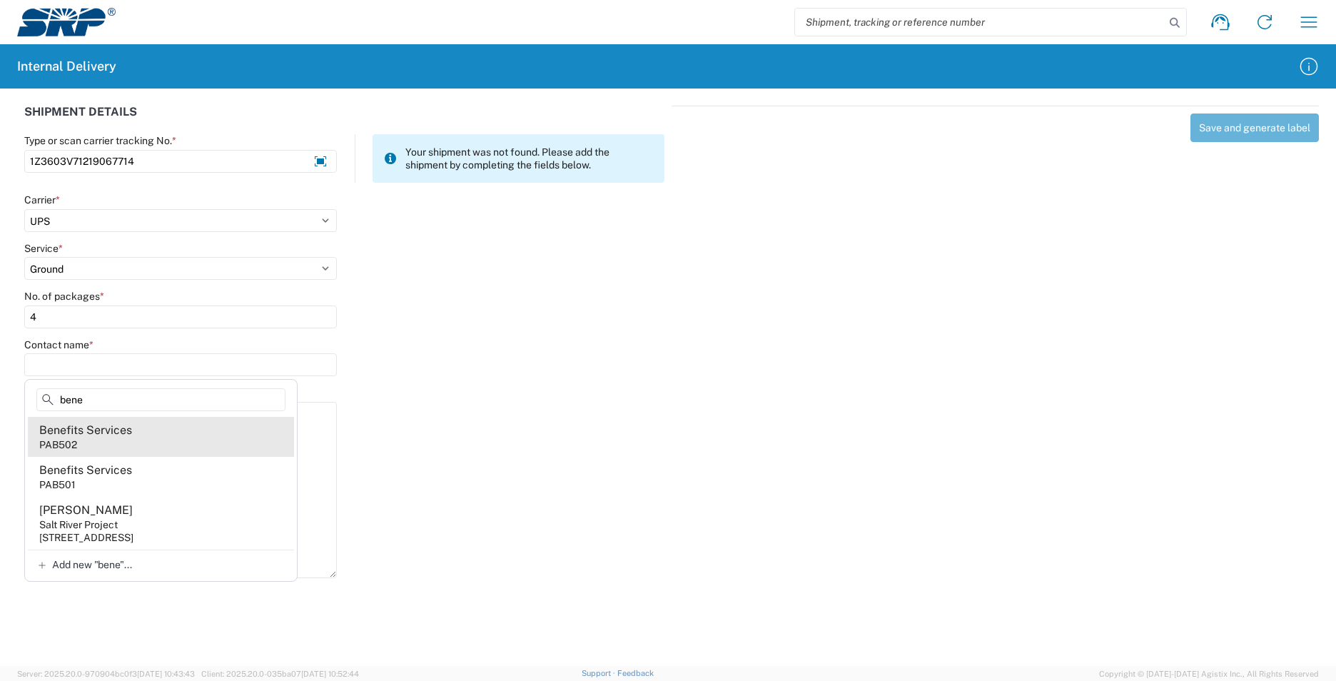
type input "bene"
click at [146, 440] on agx-address-suggestion-item "Benefits Services PAB502" at bounding box center [161, 437] width 266 height 40
type input "Benefits Services"
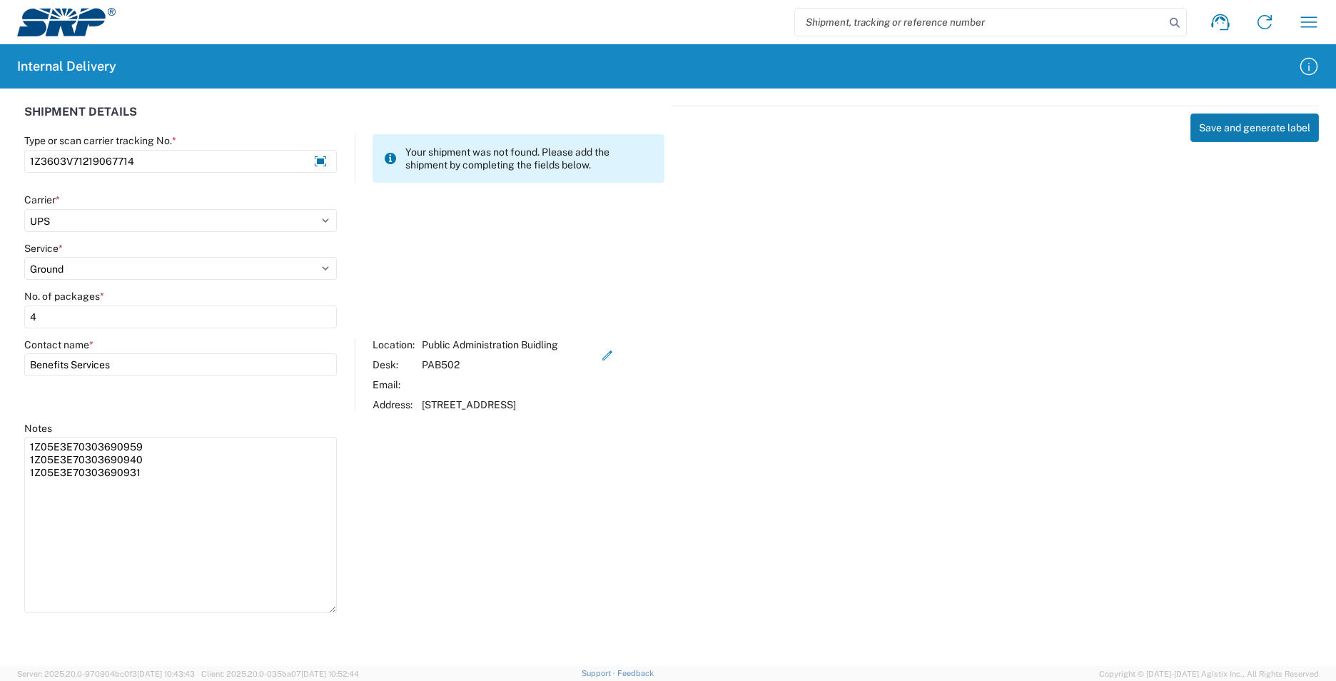
click at [1237, 127] on button "Save and generate label" at bounding box center [1254, 127] width 128 height 29
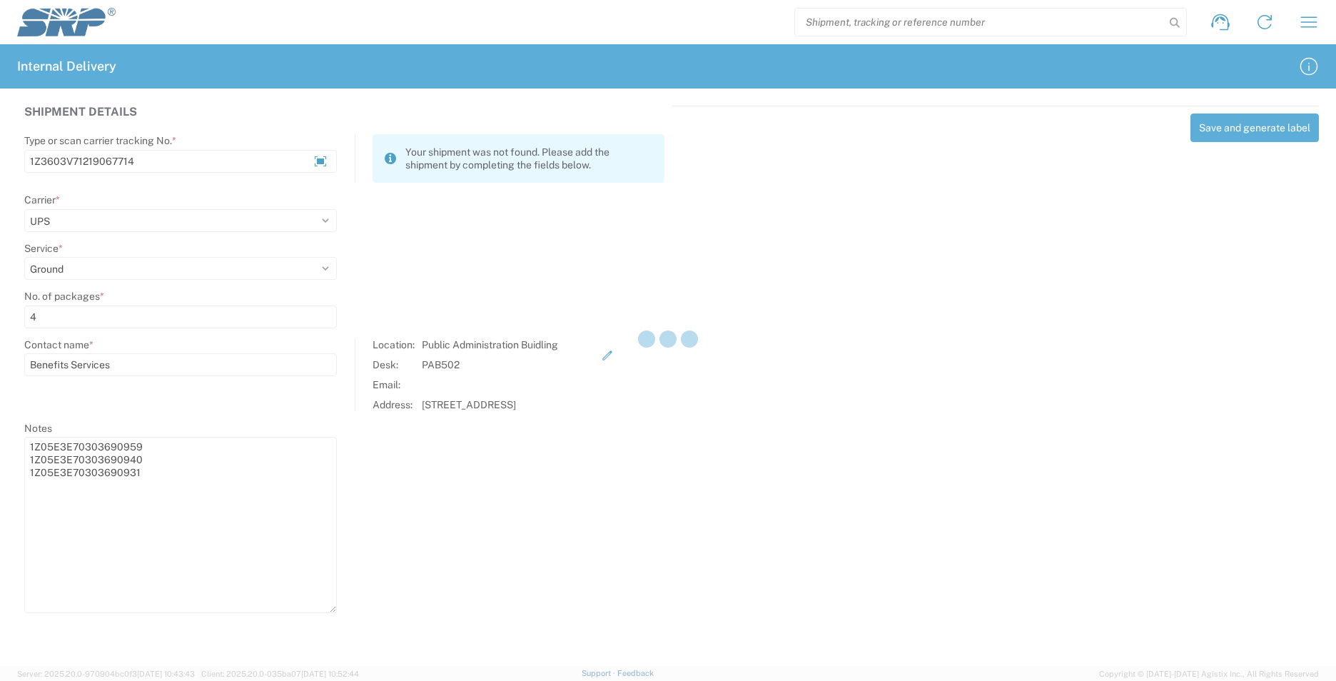
select select
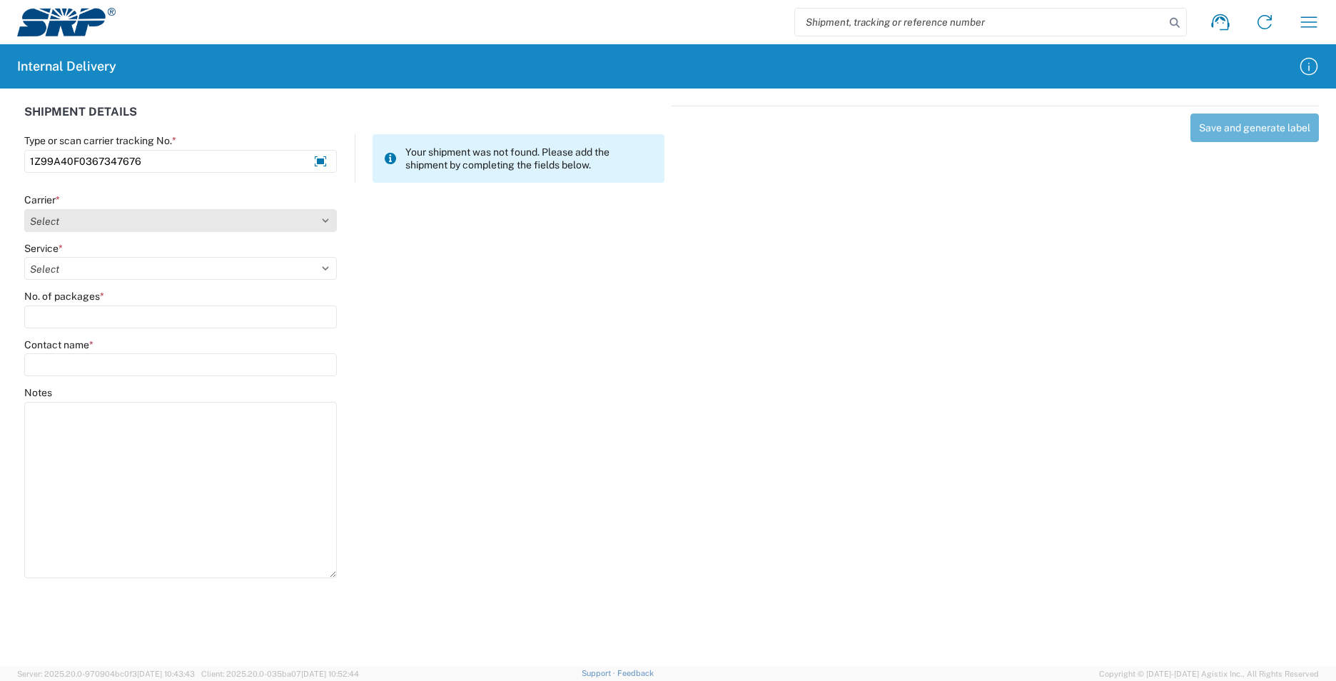
type input "1Z99A40F0367347676"
click at [77, 228] on select "Select AcctPay Amazon Logistics ATI Trucking BC Dimerco Logistics Empire Southw…" at bounding box center [180, 220] width 313 height 23
select select "12"
click at [24, 209] on select "Select AcctPay Amazon Logistics ATI Trucking BC Dimerco Logistics Empire Southw…" at bounding box center [180, 220] width 313 height 23
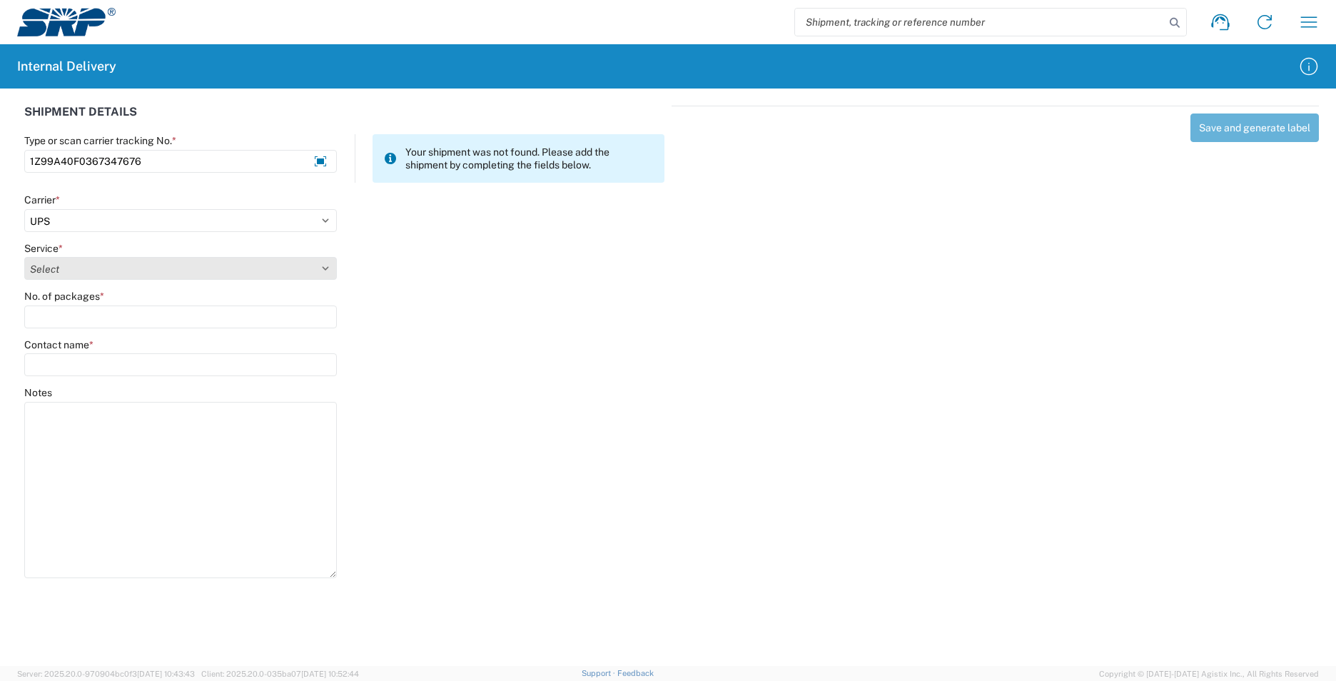
click at [74, 266] on select "Select 2nd Day Air 2nd Day Air A.M. 3 Day Select Basic BOUND PRINTED MATTER, UP…" at bounding box center [180, 268] width 313 height 23
select select "43"
click at [96, 263] on select "Select 2nd Day Air 2nd Day Air A.M. 3 Day Select Basic BOUND PRINTED MATTER, UP…" at bounding box center [180, 268] width 313 height 23
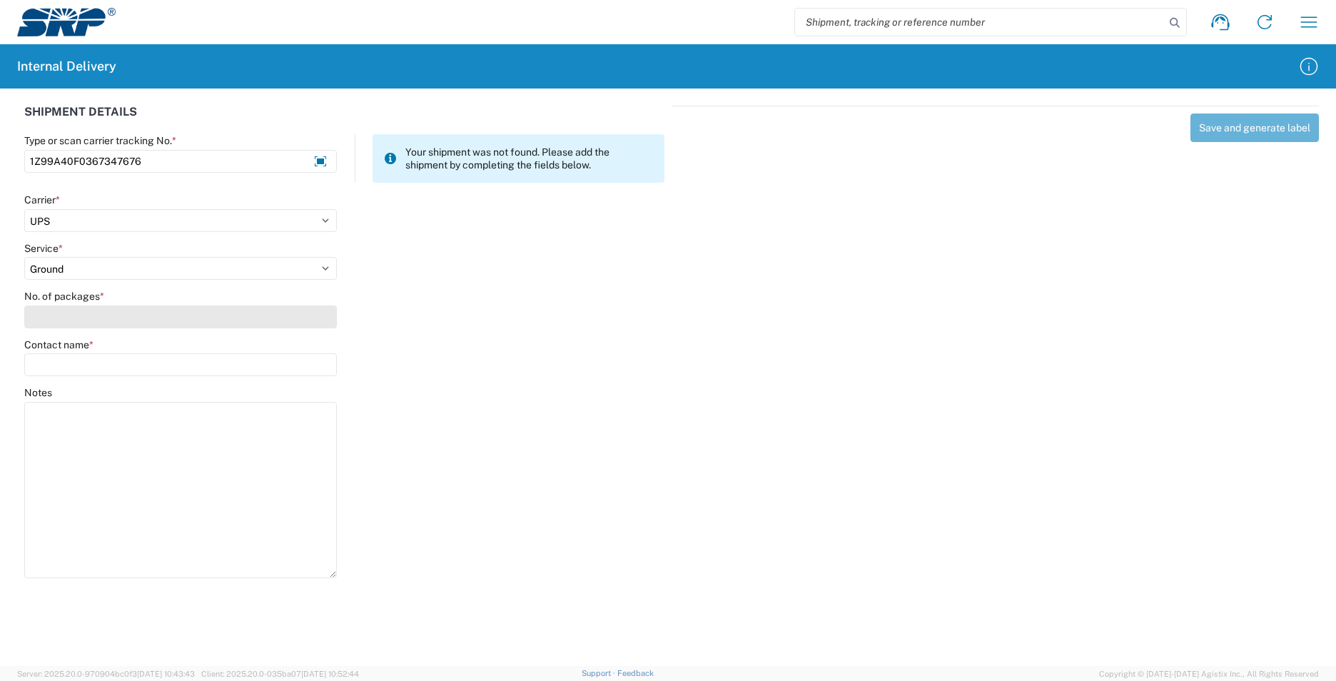
click at [66, 313] on input "No. of packages *" at bounding box center [180, 316] width 313 height 23
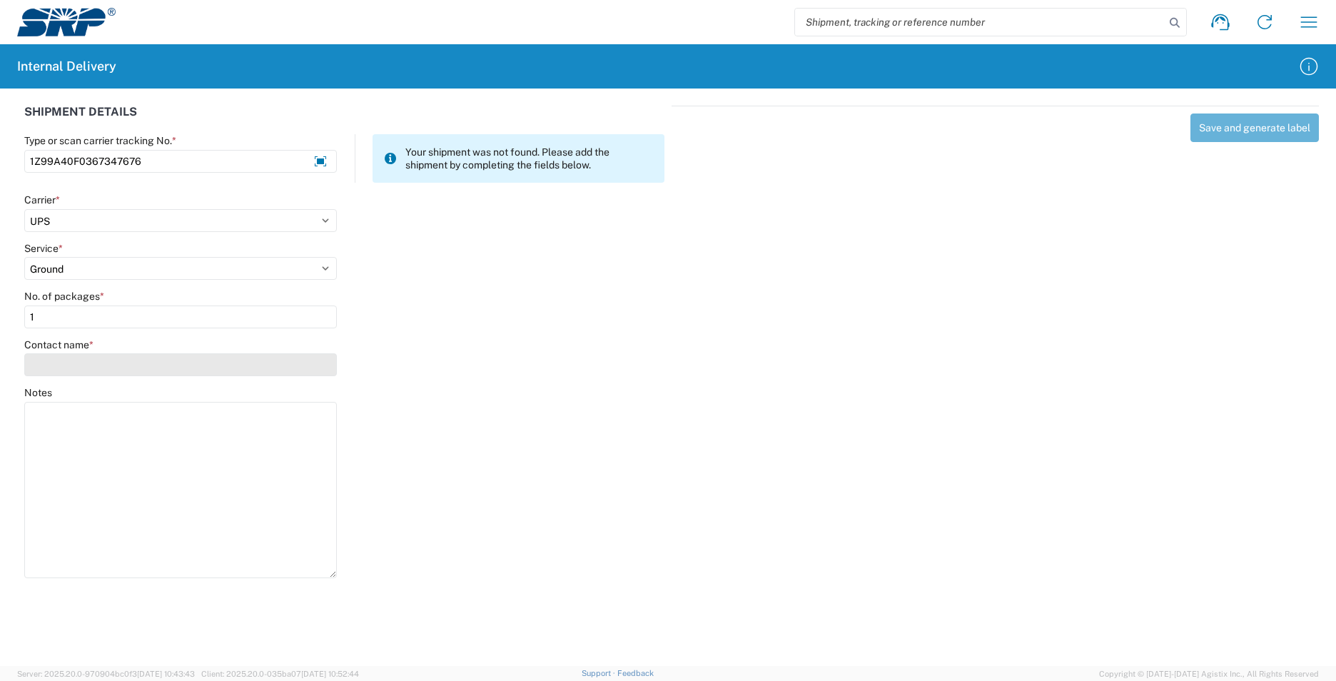
type input "1"
click at [67, 364] on input "Contact name *" at bounding box center [180, 364] width 313 height 23
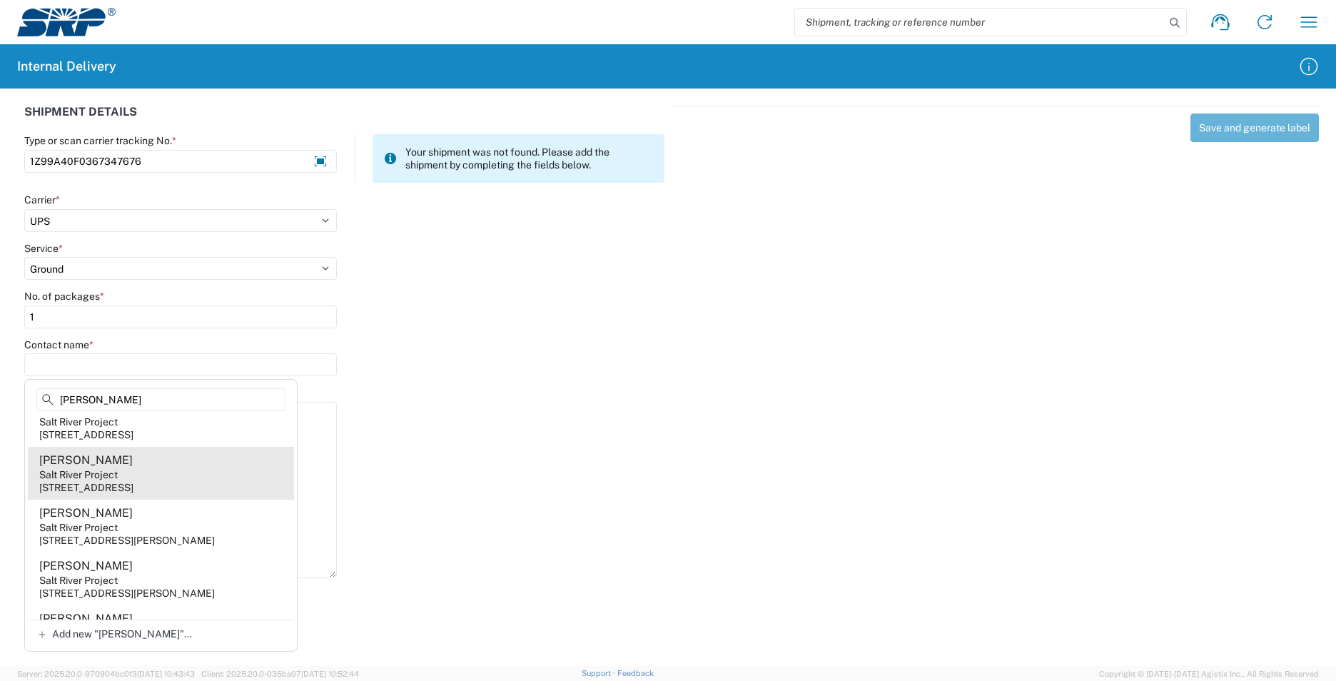
scroll to position [245, 0]
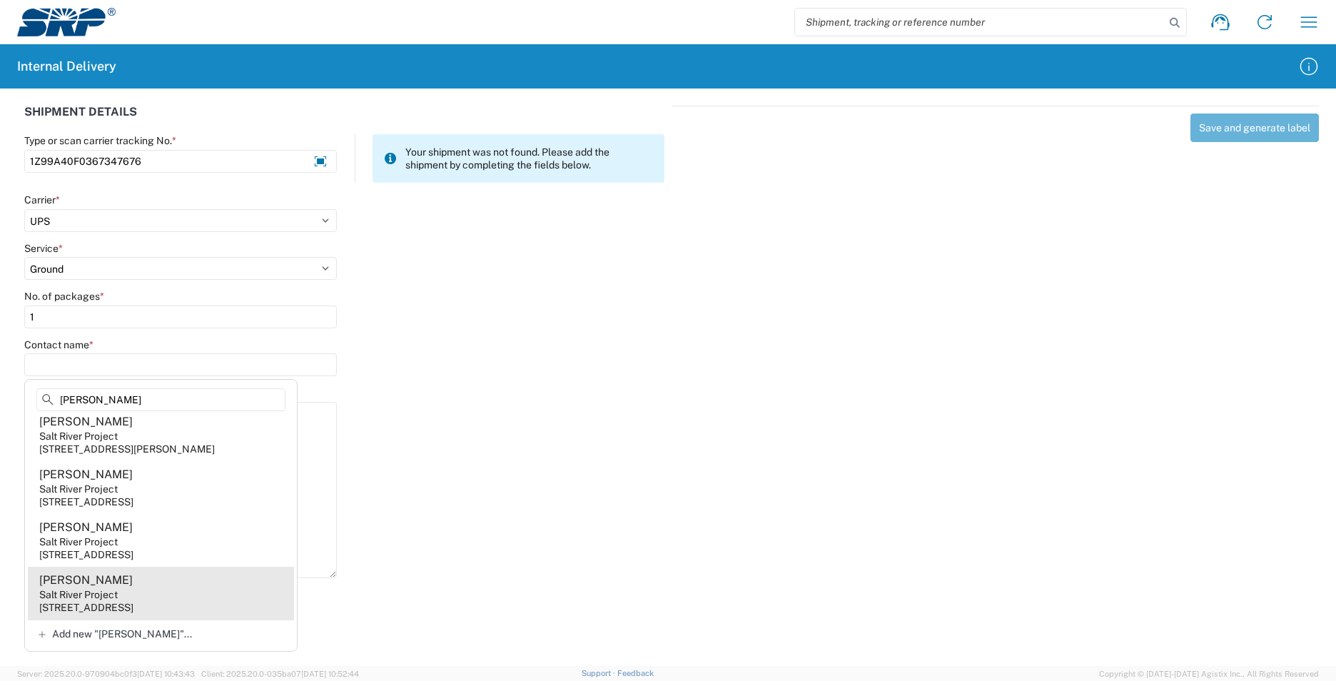
type input "[PERSON_NAME]"
click at [162, 585] on agx-address-suggestion-item "[PERSON_NAME] Salt River Project [STREET_ADDRESS]" at bounding box center [161, 593] width 266 height 53
type input "[PERSON_NAME]"
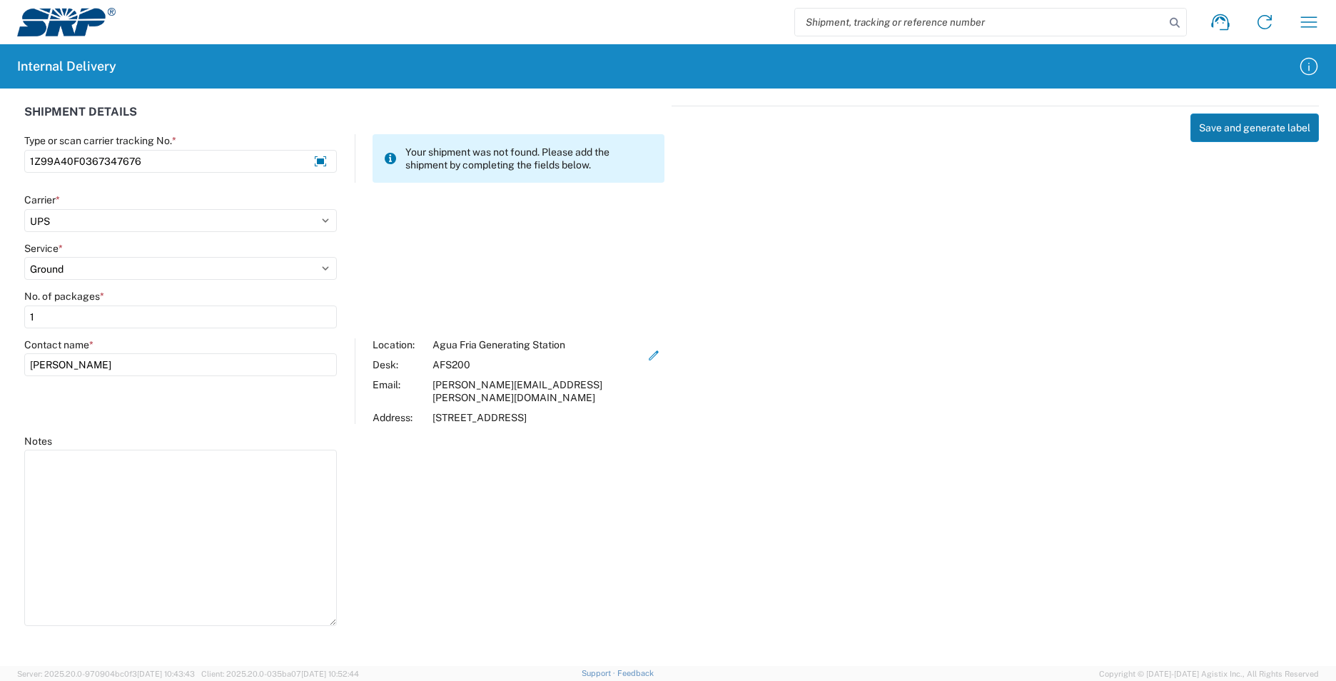
click at [1232, 128] on button "Save and generate label" at bounding box center [1254, 127] width 128 height 29
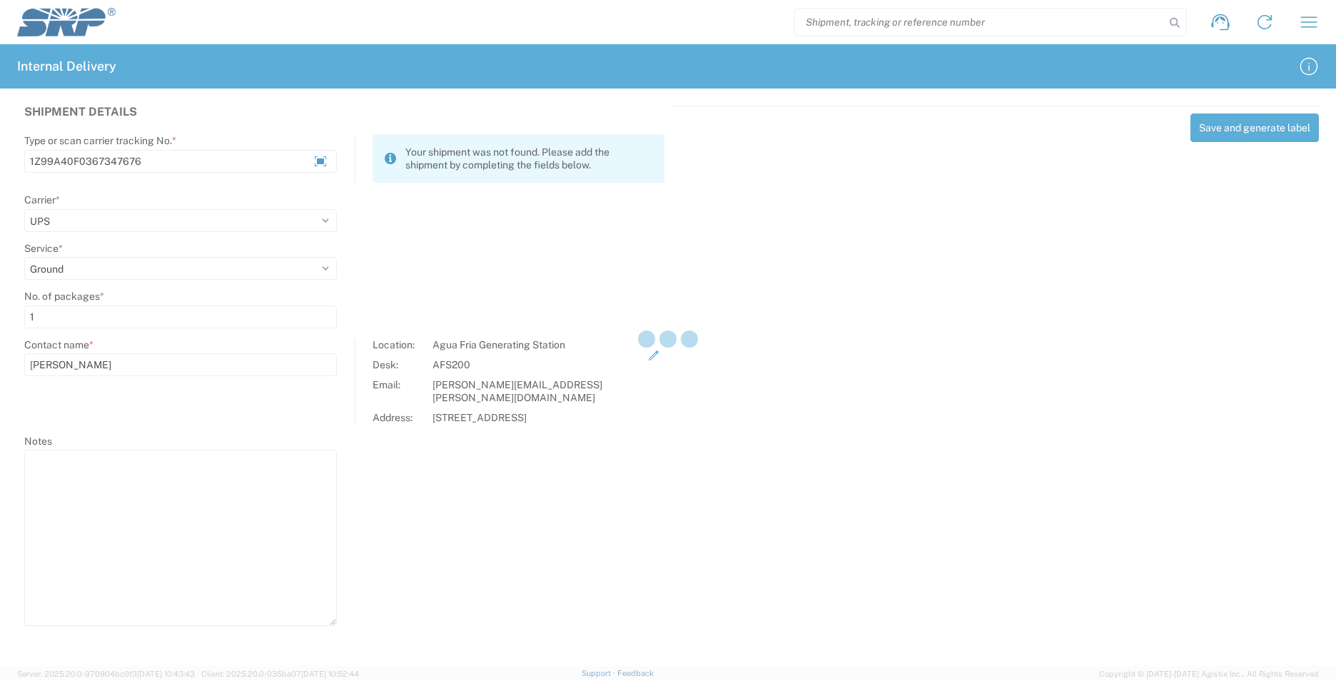
select select
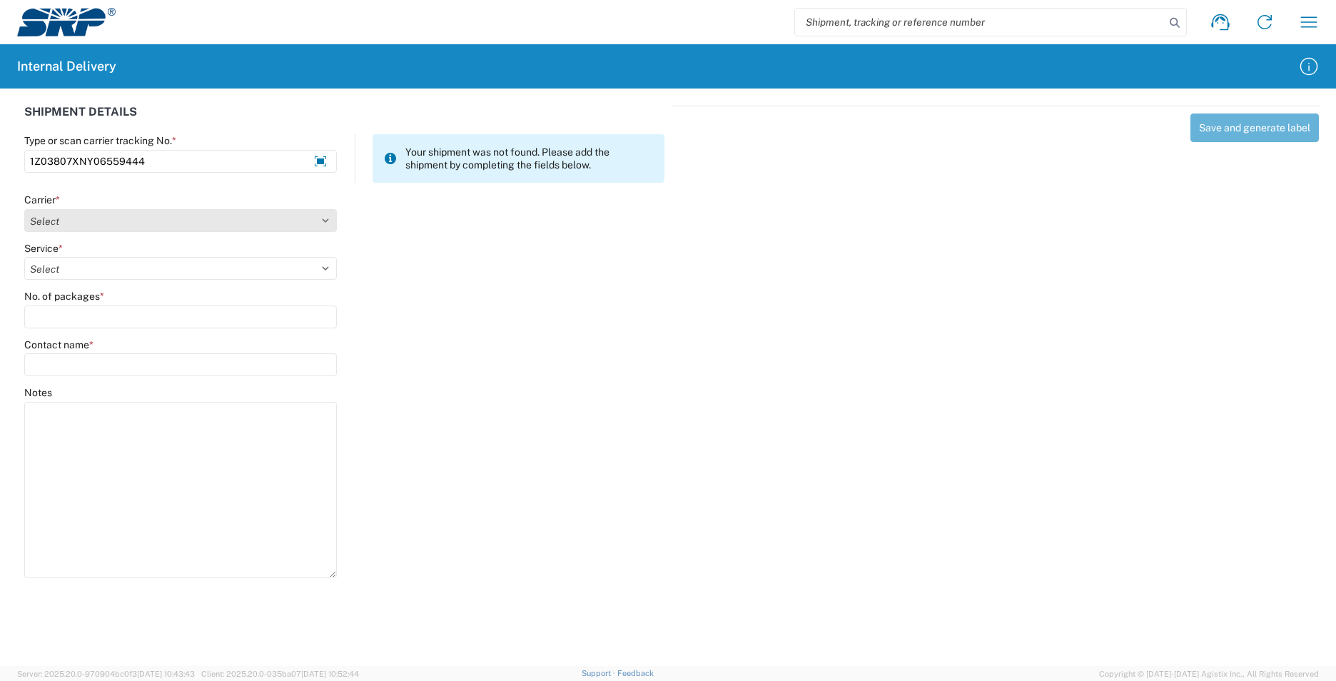
type input "1Z03807XNY06559444"
click at [88, 225] on select "Select AcctPay Amazon Logistics ATI Trucking BC Dimerco Logistics Empire Southw…" at bounding box center [180, 220] width 313 height 23
select select "12"
click at [24, 209] on select "Select AcctPay Amazon Logistics ATI Trucking BC Dimerco Logistics Empire Southw…" at bounding box center [180, 220] width 313 height 23
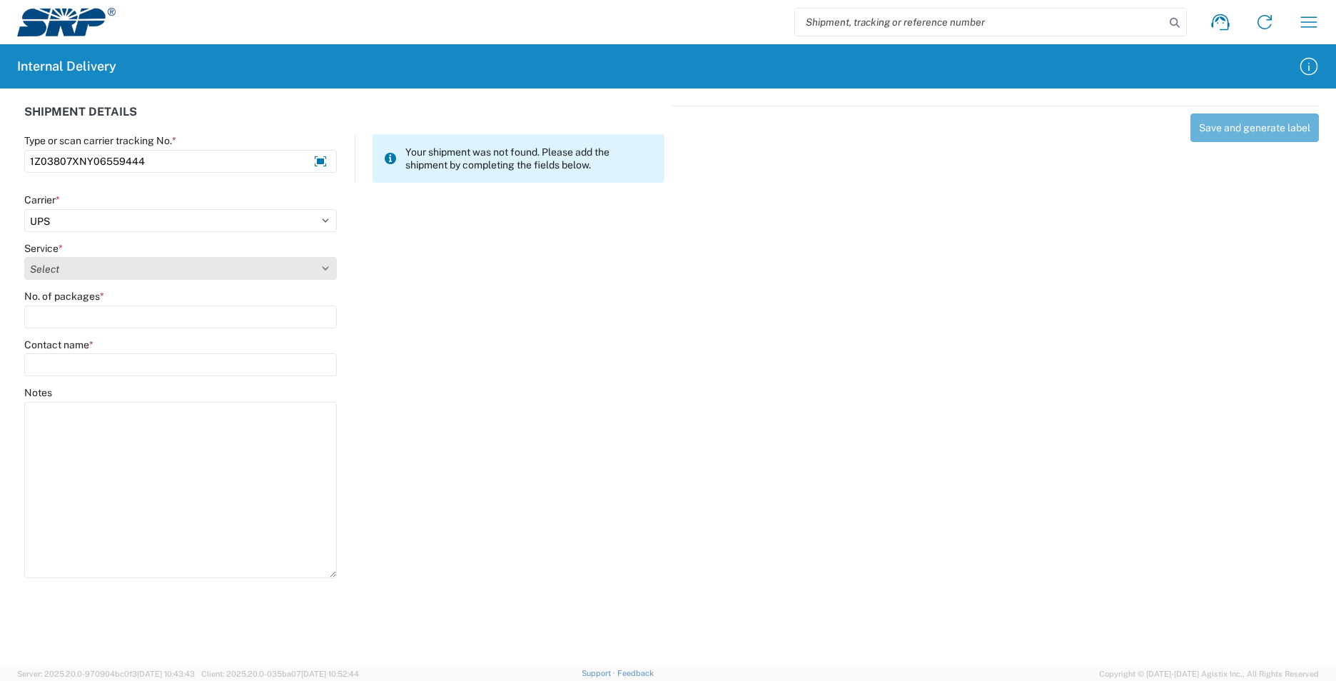
click at [93, 279] on agx-form-control-wrapper-v2 "Service * Select" at bounding box center [181, 266] width 328 height 49
click at [90, 278] on select "Select 2nd Day Air 2nd Day Air A.M. 3 Day Select Basic BOUND PRINTED MATTER, UP…" at bounding box center [180, 268] width 313 height 23
select select "43"
click at [82, 276] on select "Select 2nd Day Air 2nd Day Air A.M. 3 Day Select Basic BOUND PRINTED MATTER, UP…" at bounding box center [180, 268] width 313 height 23
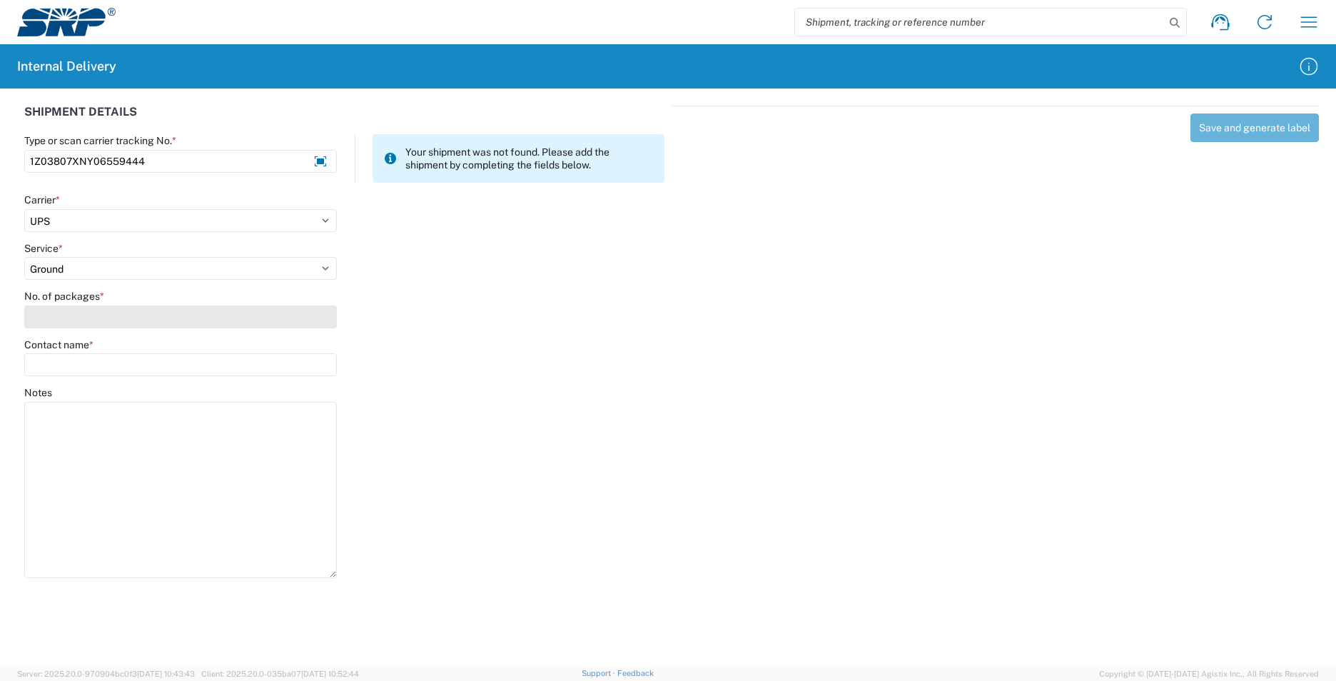
click at [56, 320] on input "No. of packages *" at bounding box center [180, 316] width 313 height 23
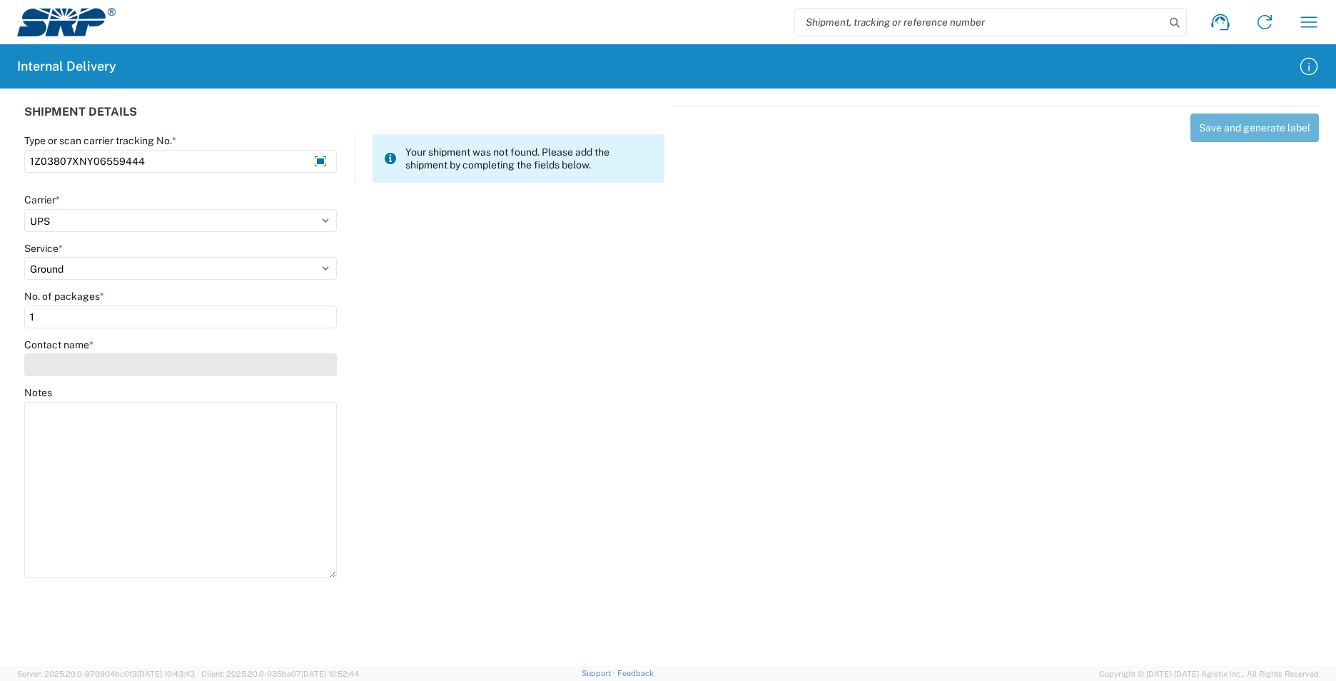
type input "1"
click at [64, 361] on input "Contact name *" at bounding box center [180, 364] width 313 height 23
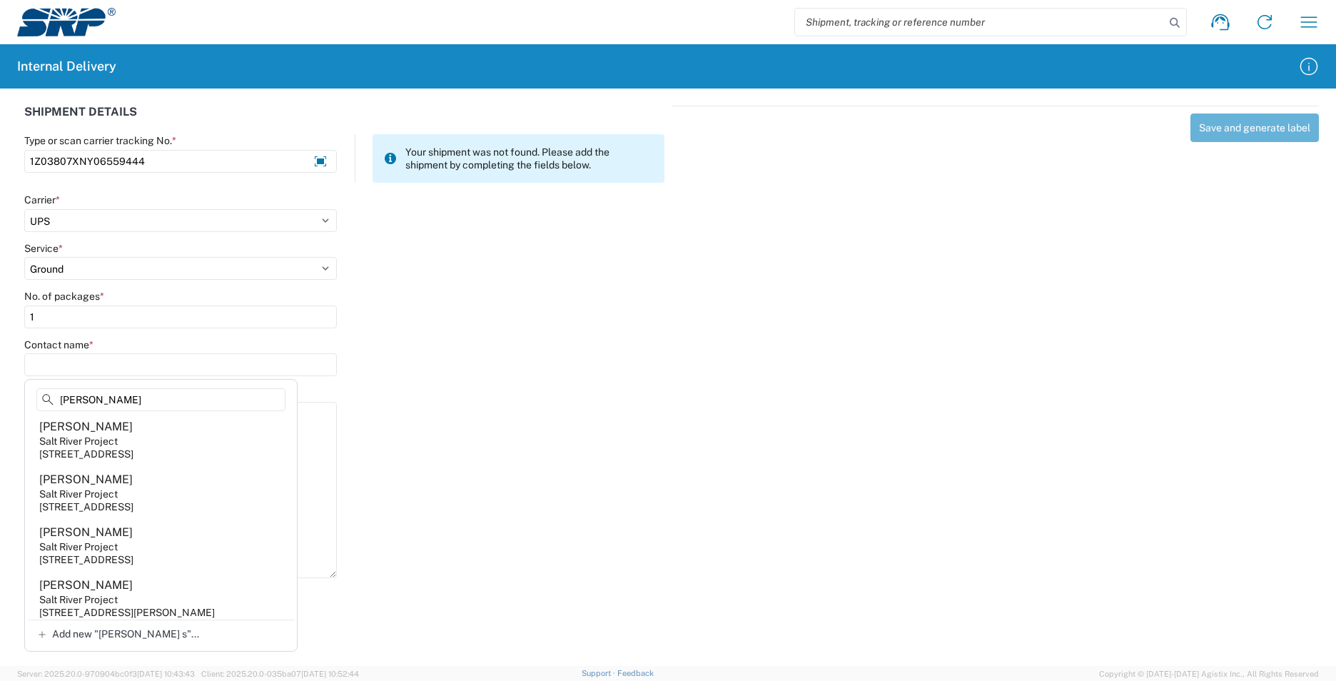
scroll to position [0, 0]
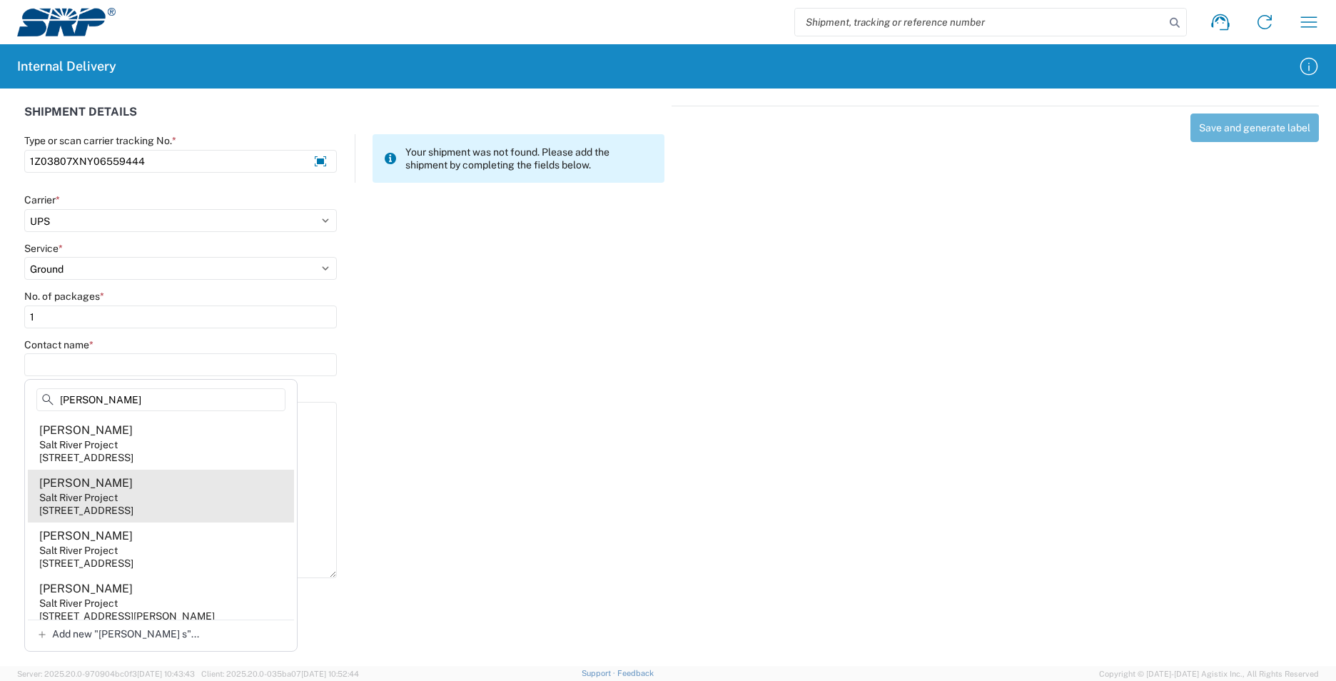
type input "[PERSON_NAME]"
click at [176, 492] on agx-address-suggestion-item "[PERSON_NAME] Salt River Project [STREET_ADDRESS]" at bounding box center [161, 496] width 266 height 53
type input "[PERSON_NAME]"
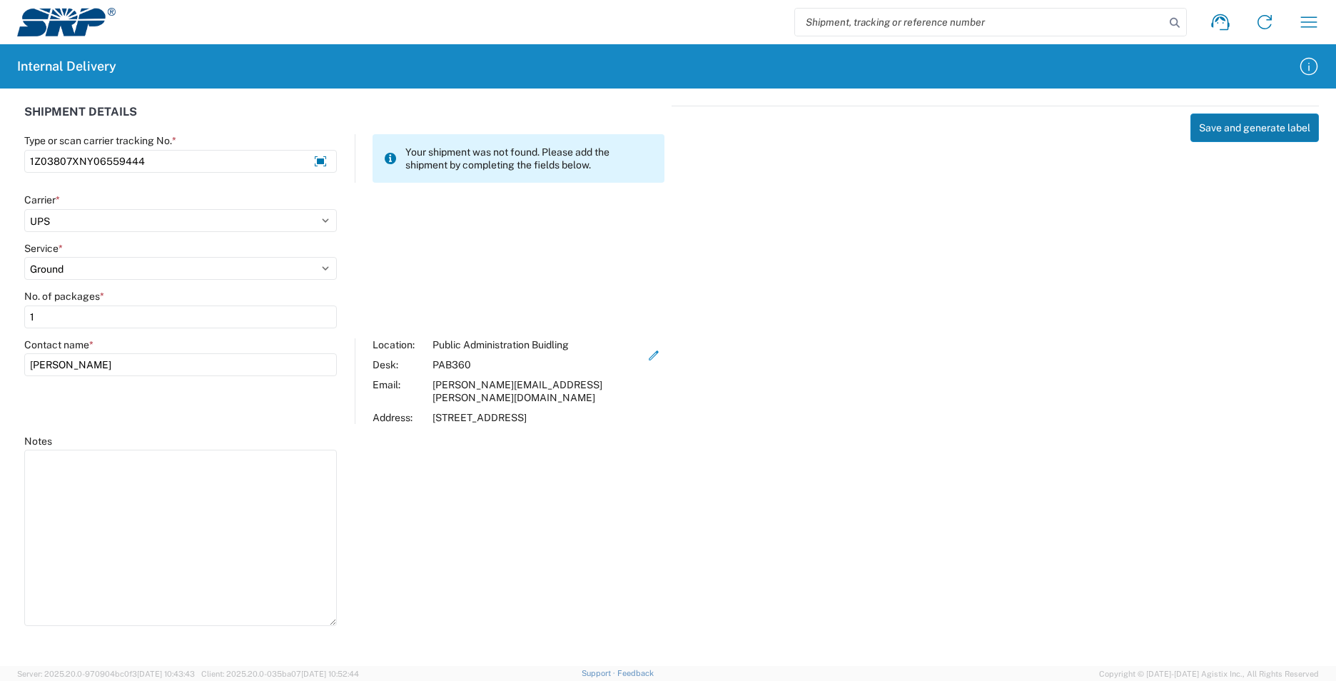
click at [1221, 128] on button "Save and generate label" at bounding box center [1254, 127] width 128 height 29
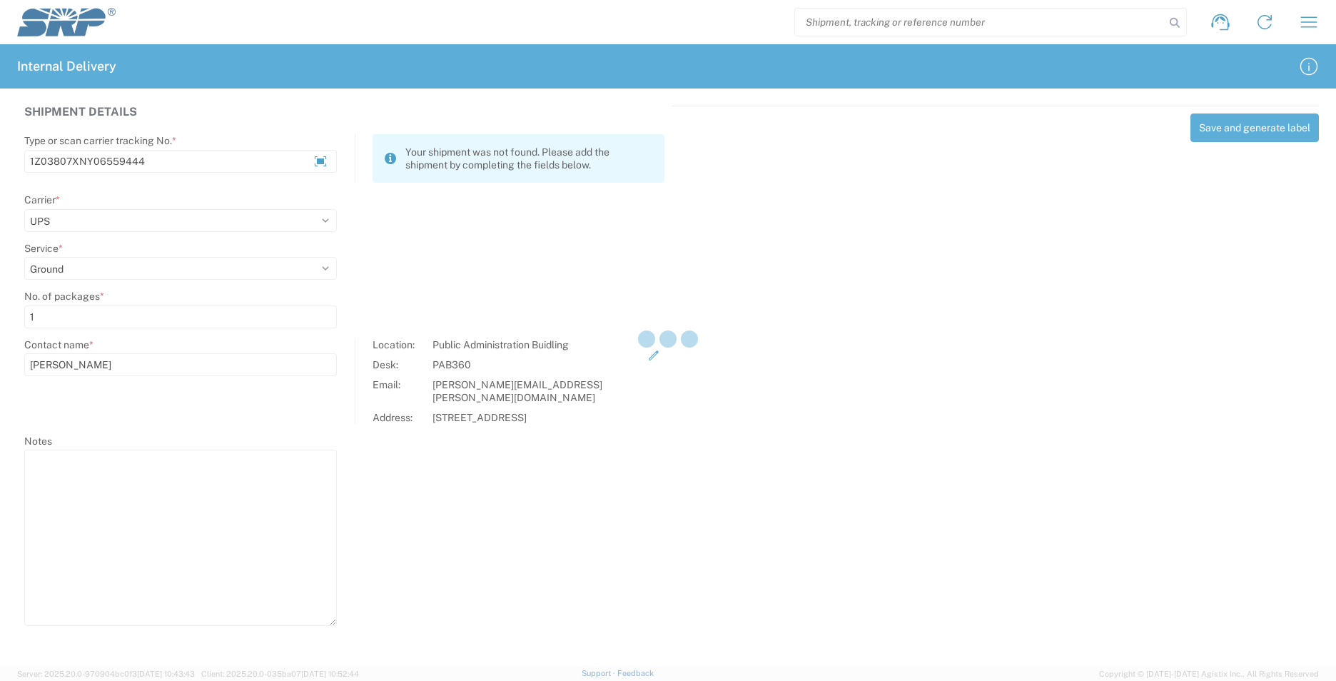
select select
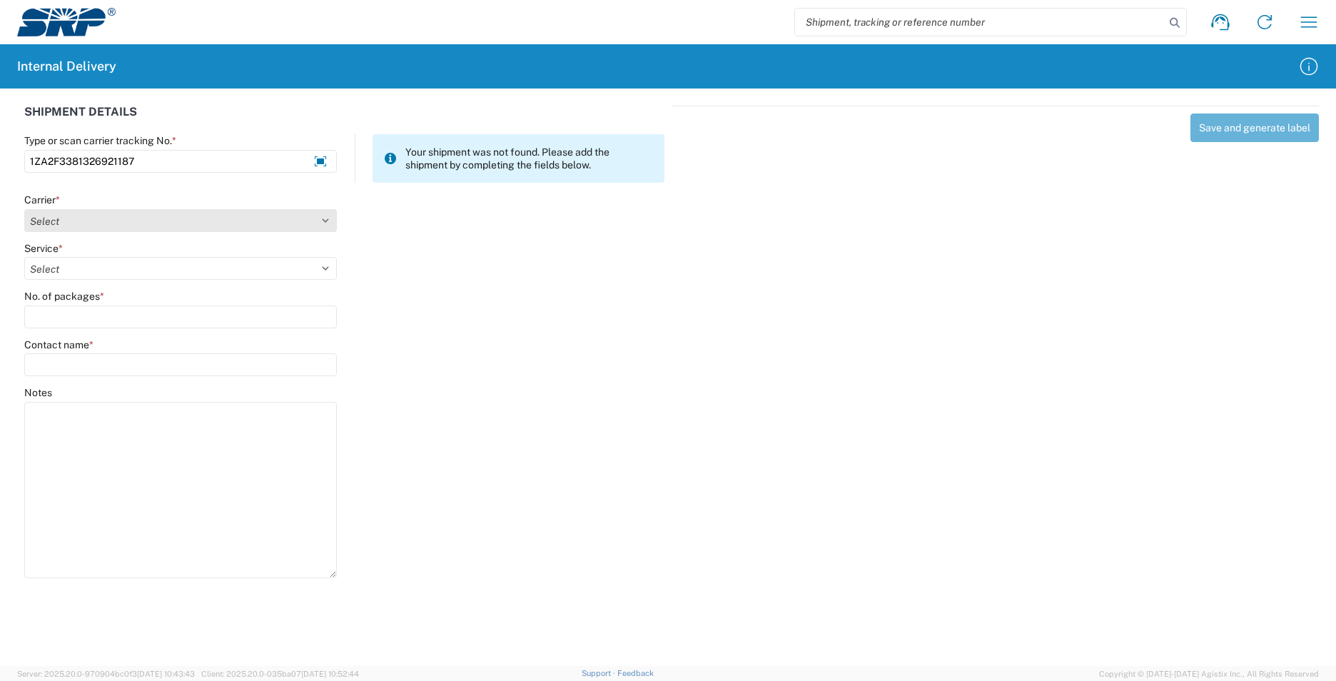
type input "1ZA2F3381326921187"
click at [104, 221] on select "Select AcctPay Amazon Logistics ATI Trucking BC Dimerco Logistics Empire Southw…" at bounding box center [180, 220] width 313 height 23
select select "12"
click at [24, 209] on select "Select AcctPay Amazon Logistics ATI Trucking BC Dimerco Logistics Empire Southw…" at bounding box center [180, 220] width 313 height 23
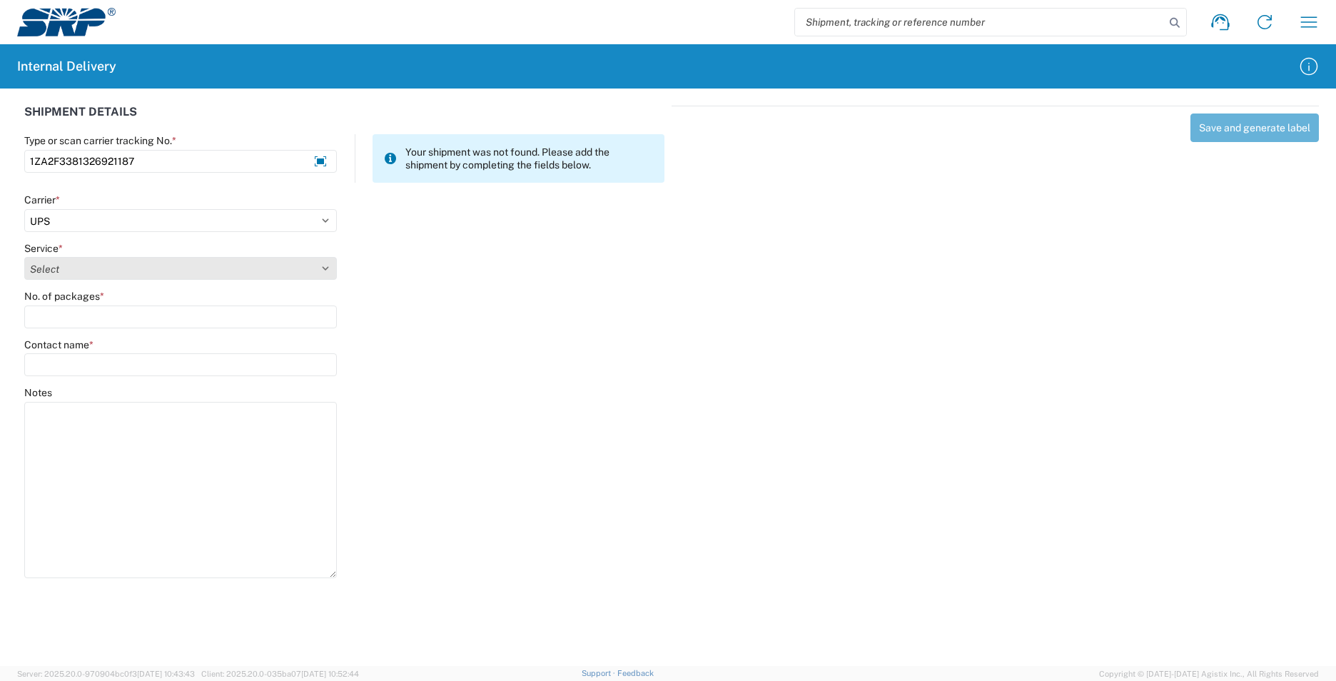
click at [78, 272] on select "Select 2nd Day Air 2nd Day Air A.M. 3 Day Select Basic BOUND PRINTED MATTER, UP…" at bounding box center [180, 268] width 313 height 23
select select "43"
click at [78, 273] on select "Select 2nd Day Air 2nd Day Air A.M. 3 Day Select Basic BOUND PRINTED MATTER, UP…" at bounding box center [180, 268] width 313 height 23
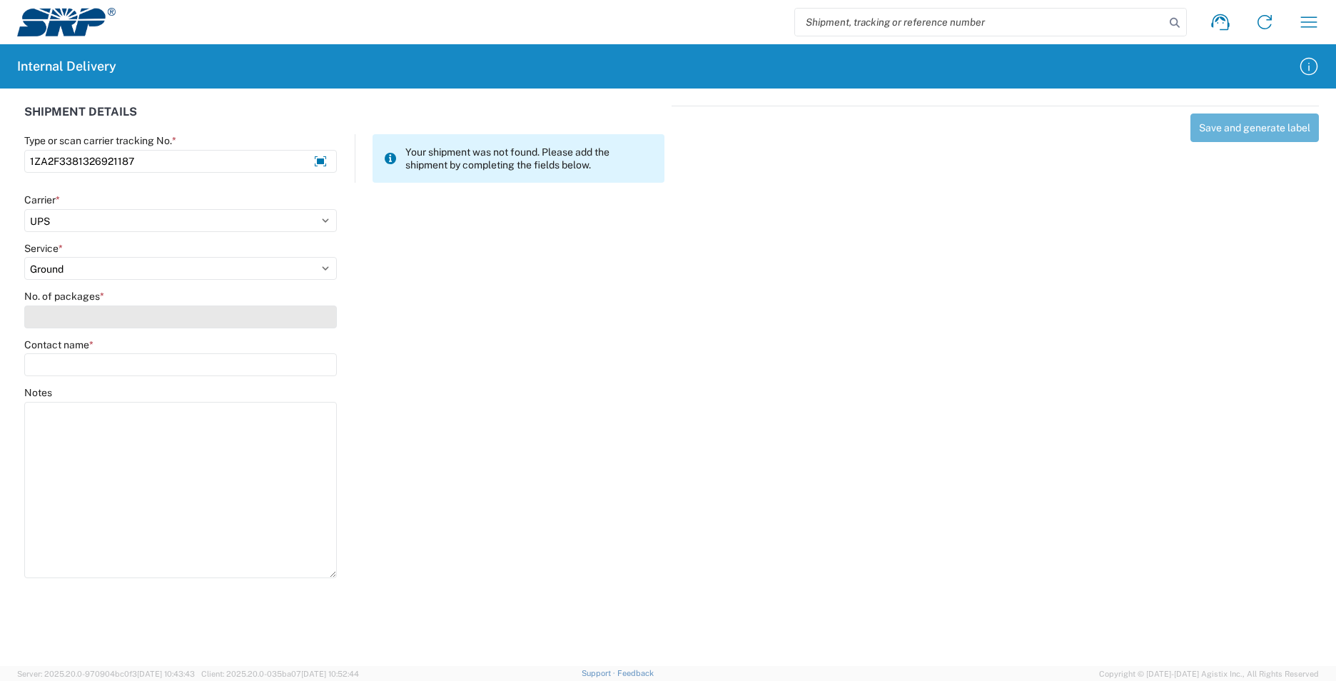
click at [70, 314] on input "No. of packages *" at bounding box center [180, 316] width 313 height 23
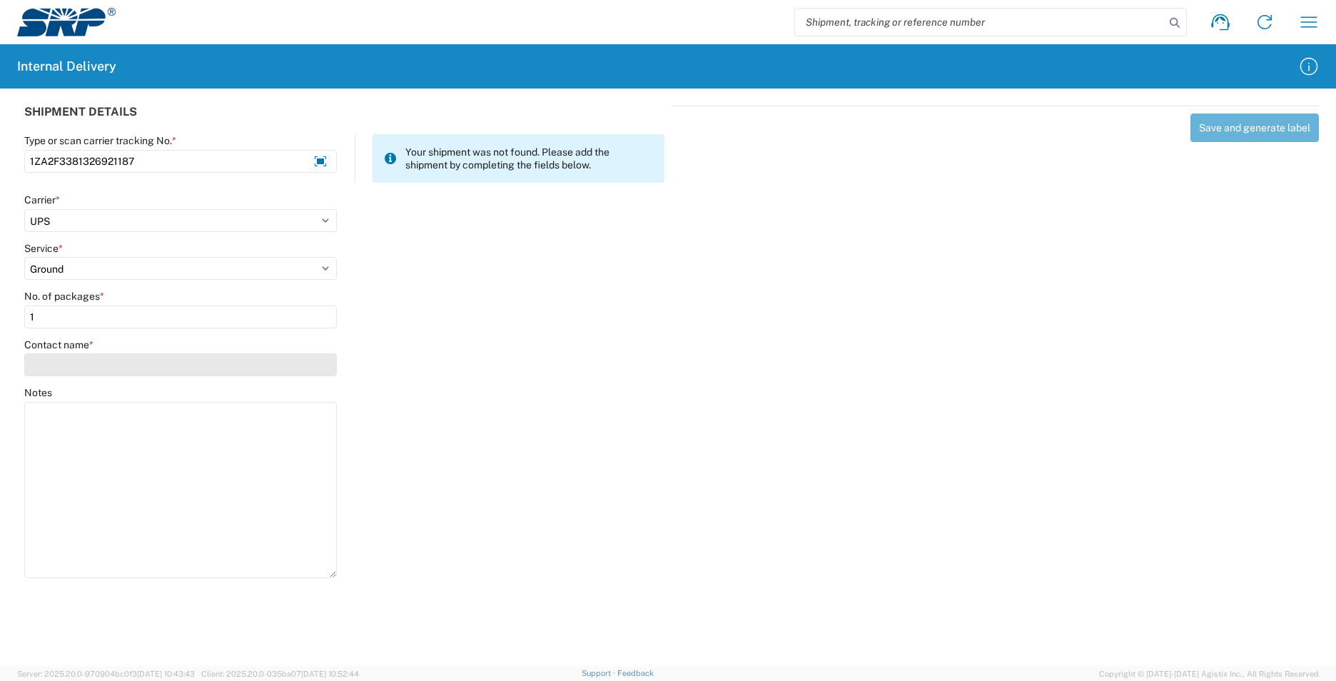
type input "1"
click at [95, 362] on input "Contact name *" at bounding box center [180, 364] width 313 height 23
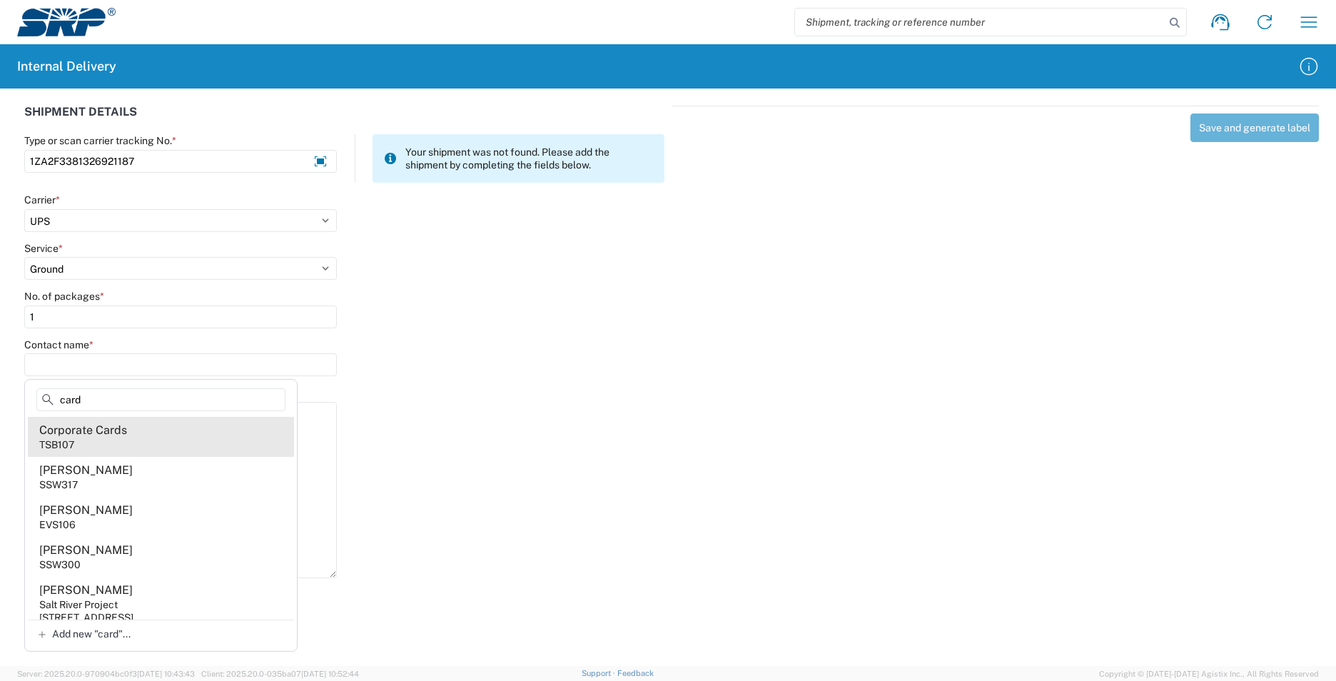
type input "card"
click at [118, 434] on div "Corporate Cards" at bounding box center [83, 430] width 88 height 16
type input "Corporate Cards"
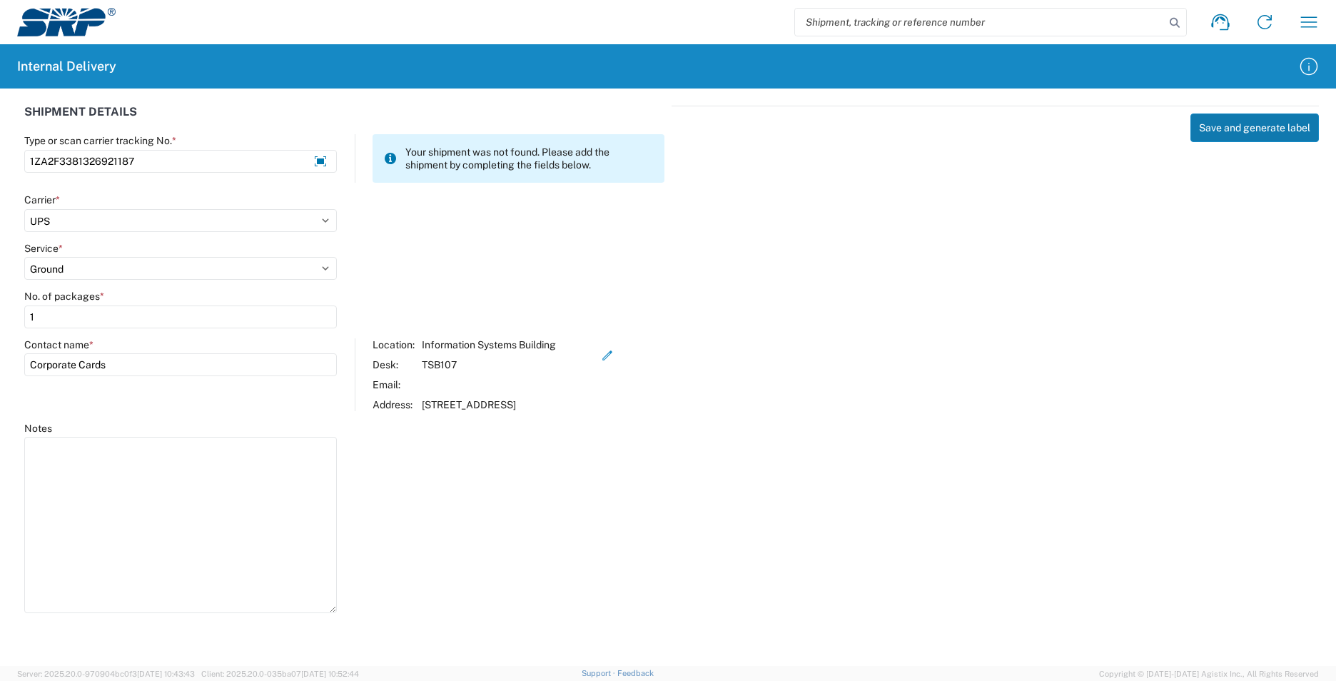
click at [1237, 128] on button "Save and generate label" at bounding box center [1254, 127] width 128 height 29
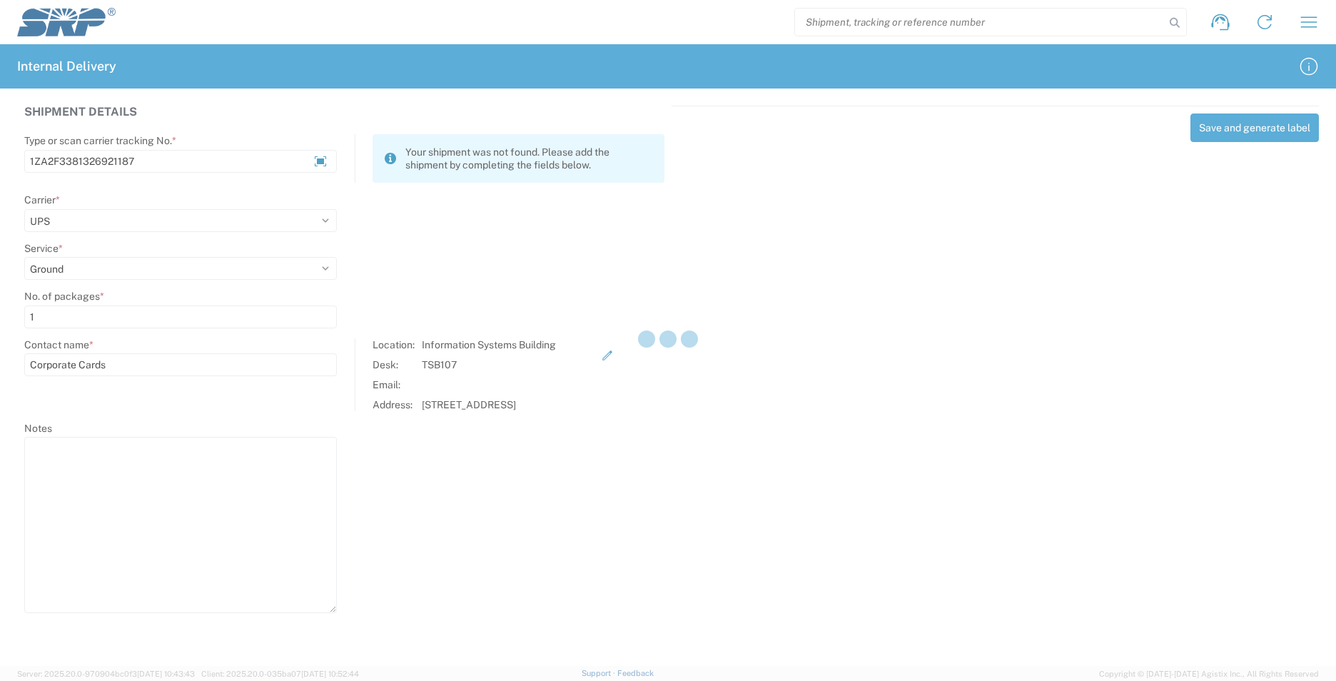
select select
